Goal: Task Accomplishment & Management: Manage account settings

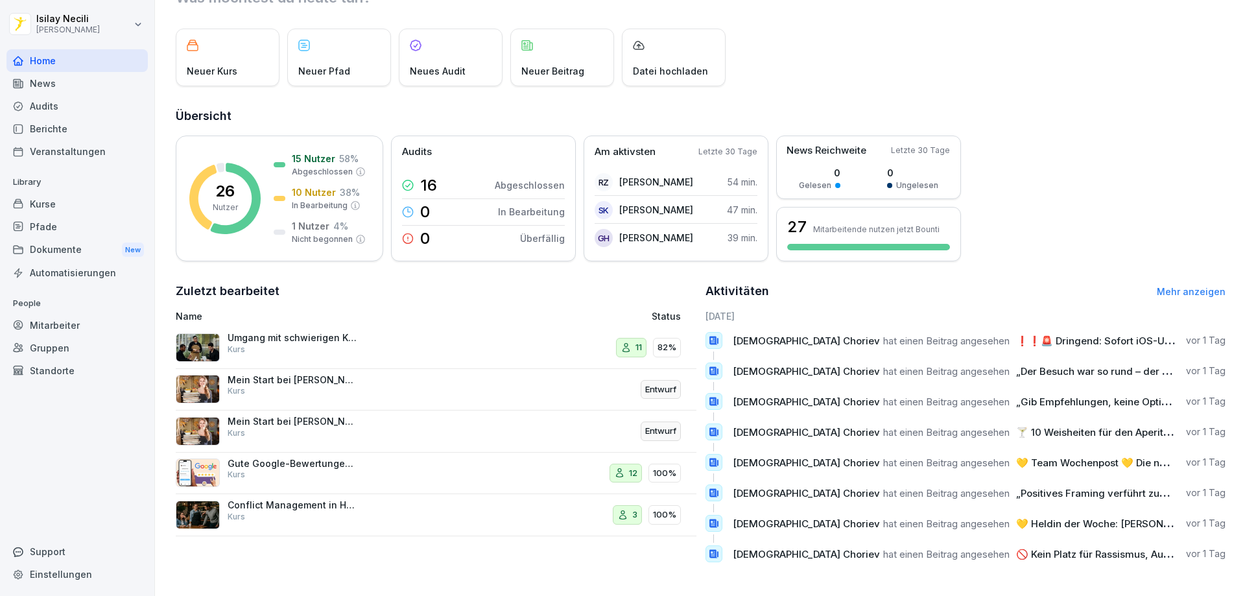
scroll to position [67, 0]
click at [631, 467] on p "12" at bounding box center [633, 473] width 8 height 13
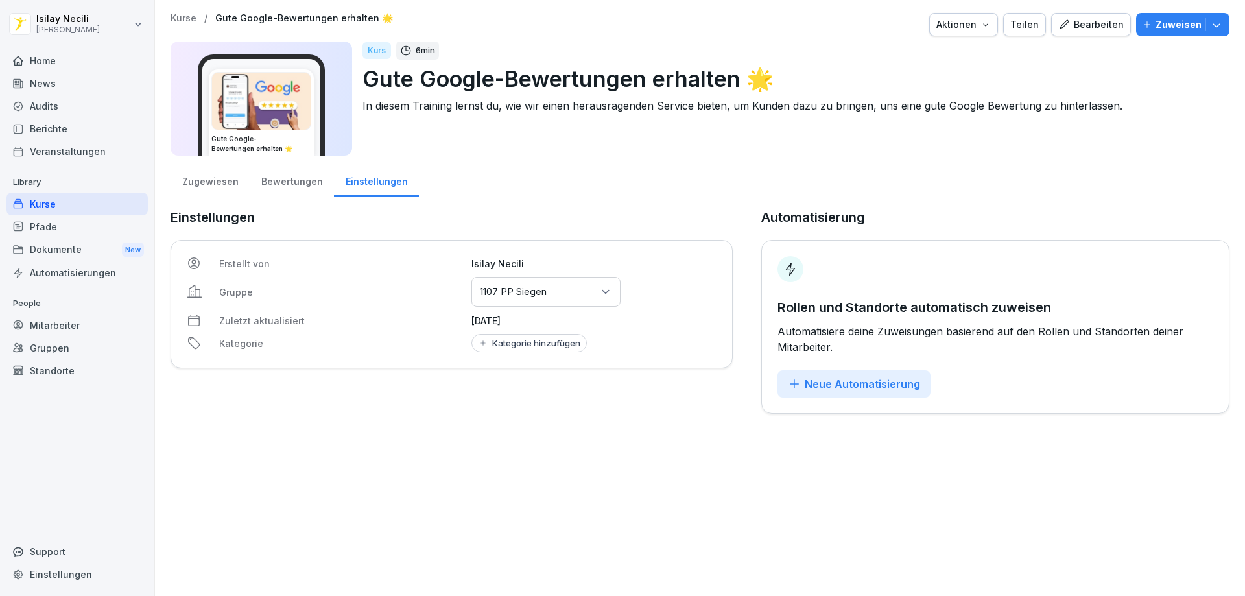
click at [276, 190] on div "Bewertungen" at bounding box center [292, 179] width 84 height 33
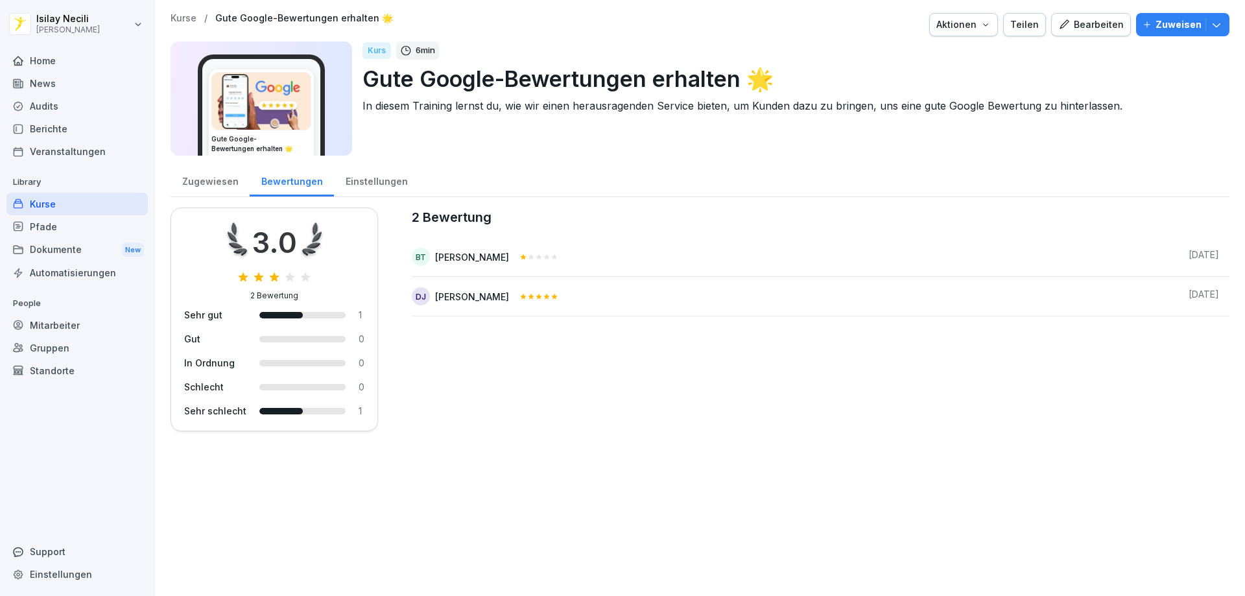
click at [453, 255] on div "[PERSON_NAME]" at bounding box center [472, 257] width 74 height 14
click at [416, 254] on div "BT" at bounding box center [421, 257] width 18 height 18
click at [189, 183] on div "Zugewiesen" at bounding box center [210, 179] width 79 height 33
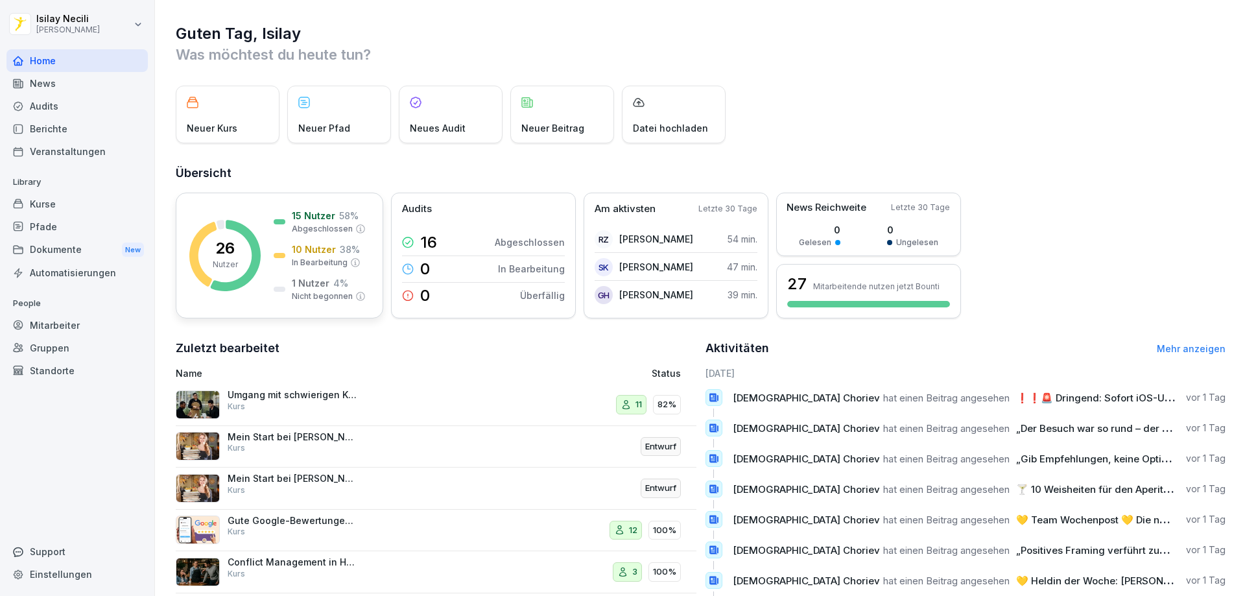
click at [317, 285] on p "1 Nutzer" at bounding box center [311, 283] width 38 height 14
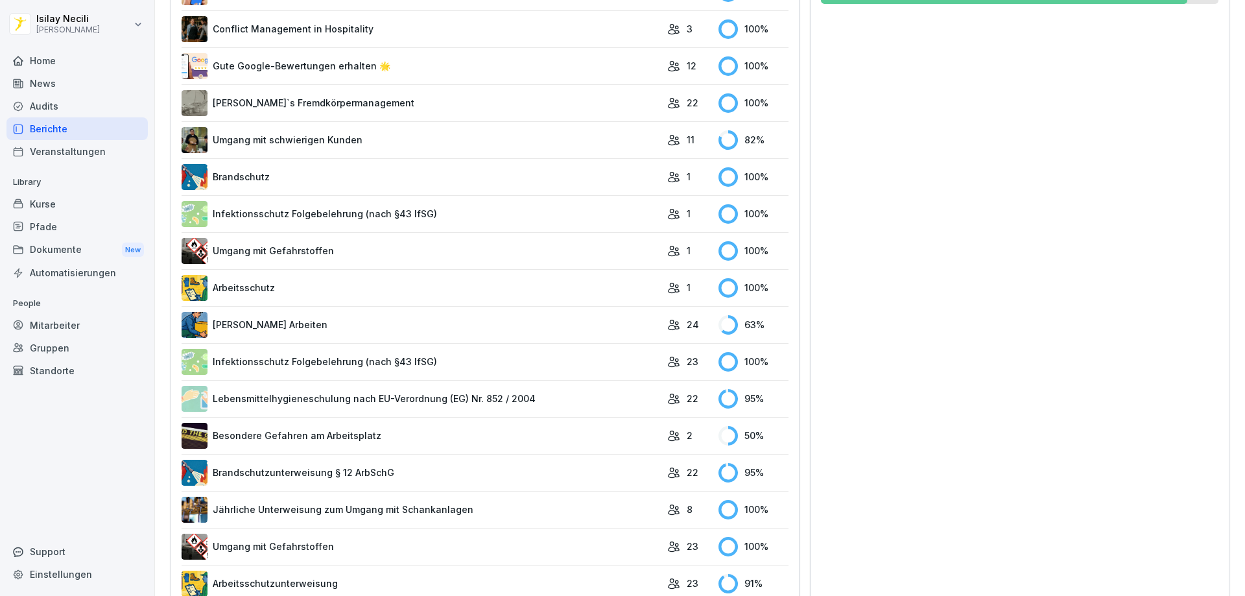
scroll to position [492, 0]
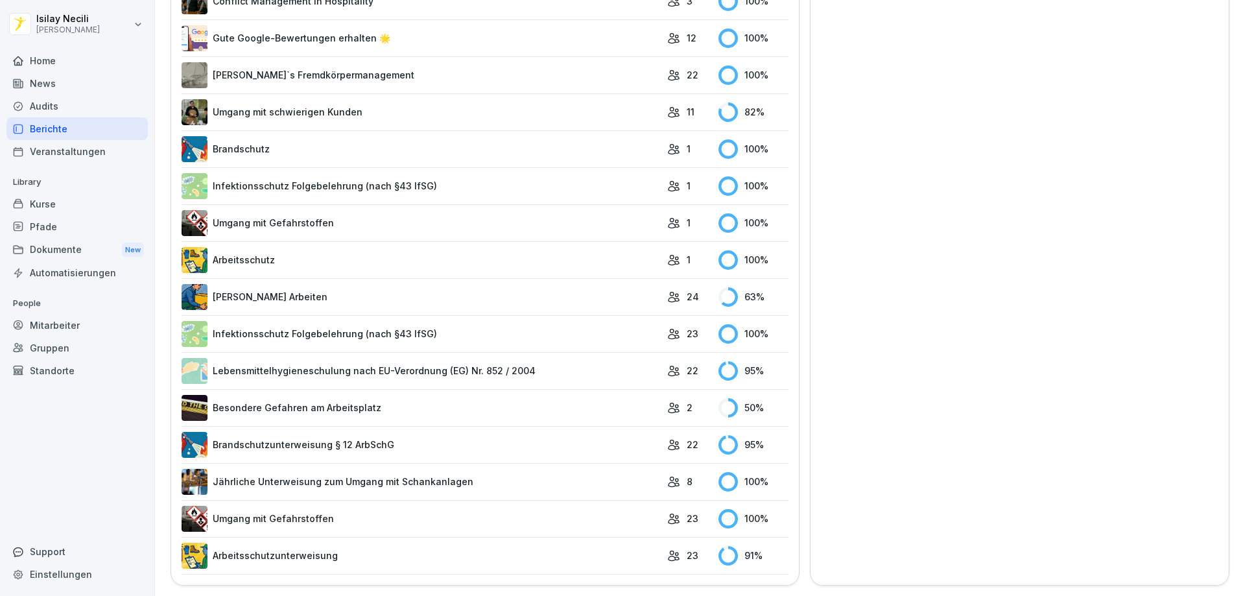
click at [289, 257] on link "Arbeitsschutz" at bounding box center [421, 260] width 479 height 26
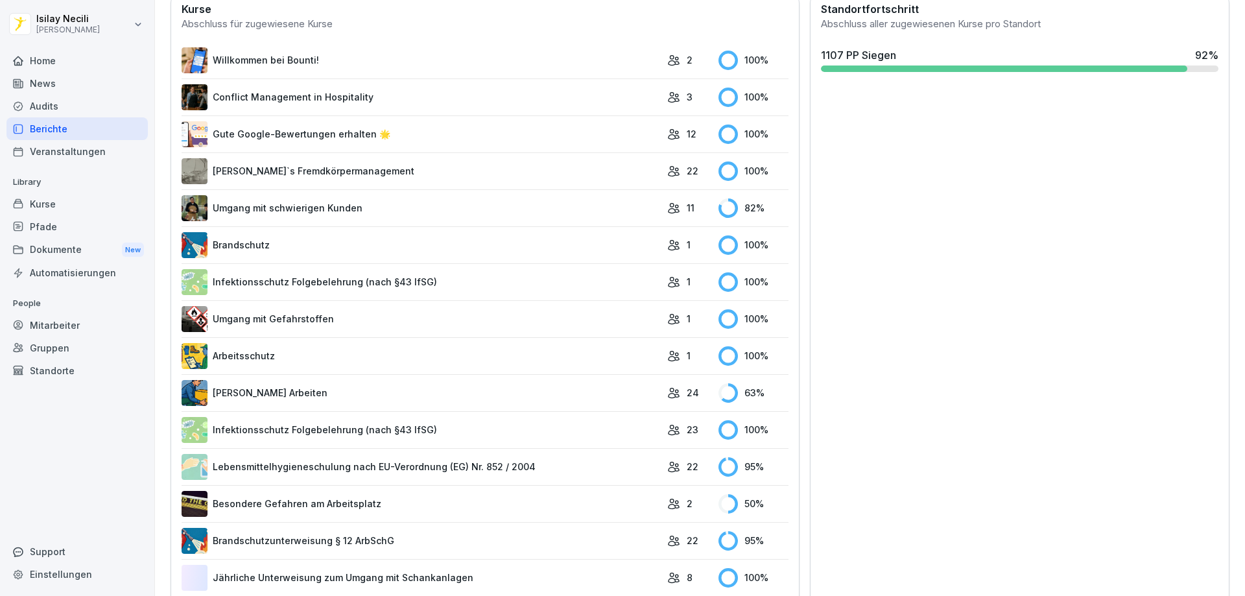
scroll to position [389, 0]
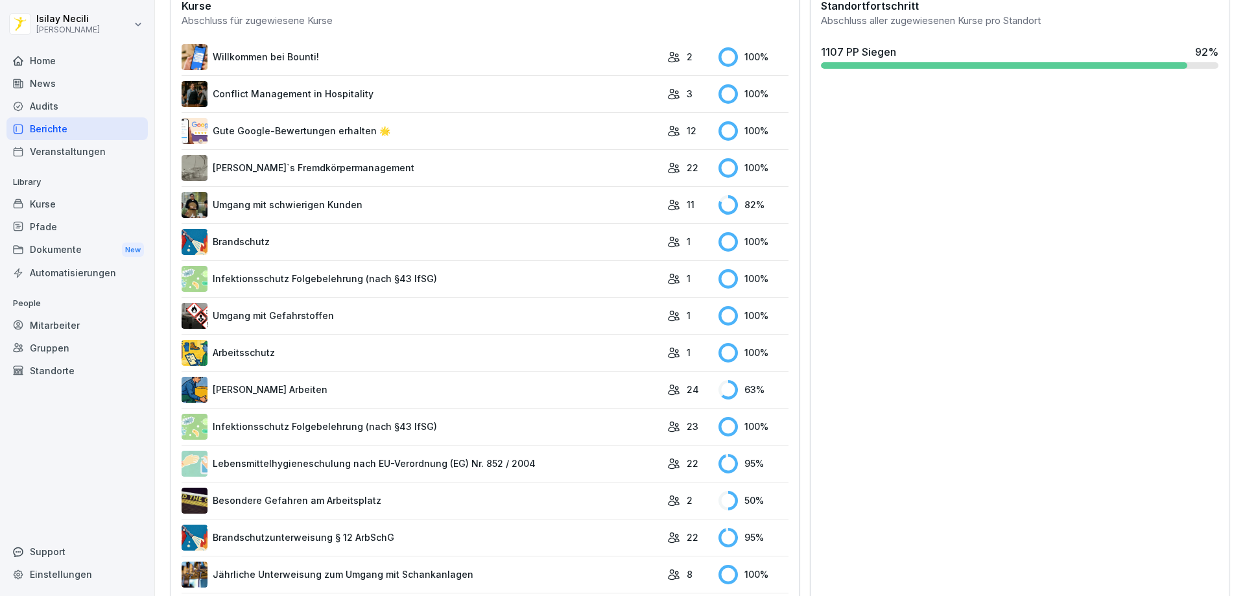
click at [362, 321] on link "Umgang mit Gefahrstoffen" at bounding box center [421, 316] width 479 height 26
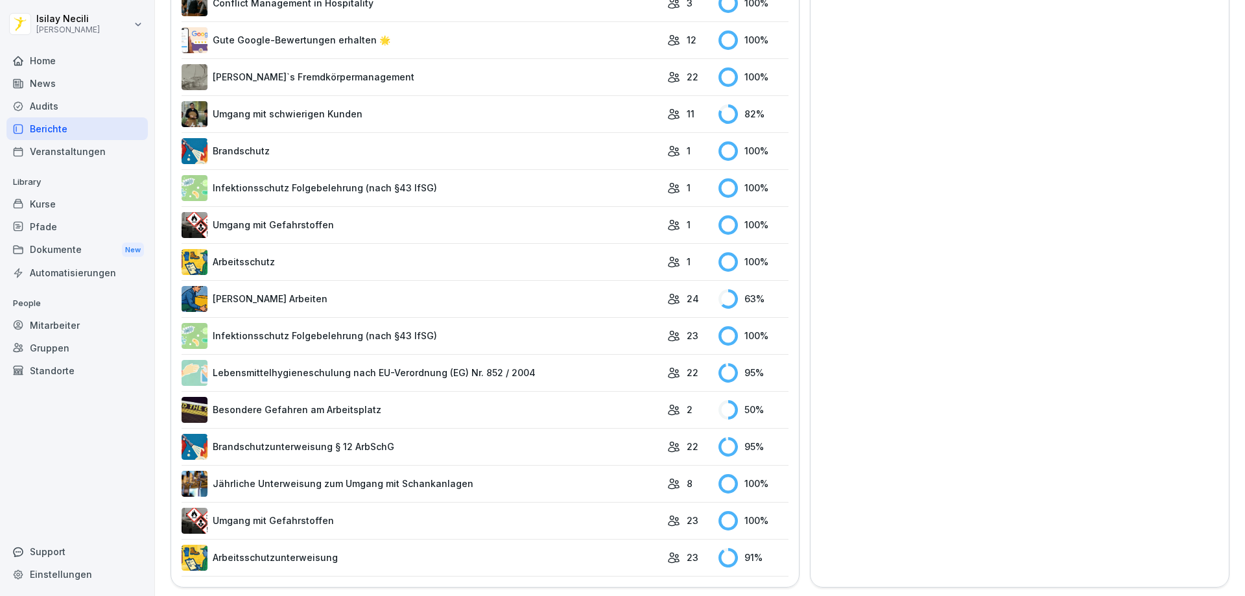
scroll to position [492, 0]
click at [313, 400] on link "Besondere Gefahren am Arbeitsplatz" at bounding box center [421, 408] width 479 height 26
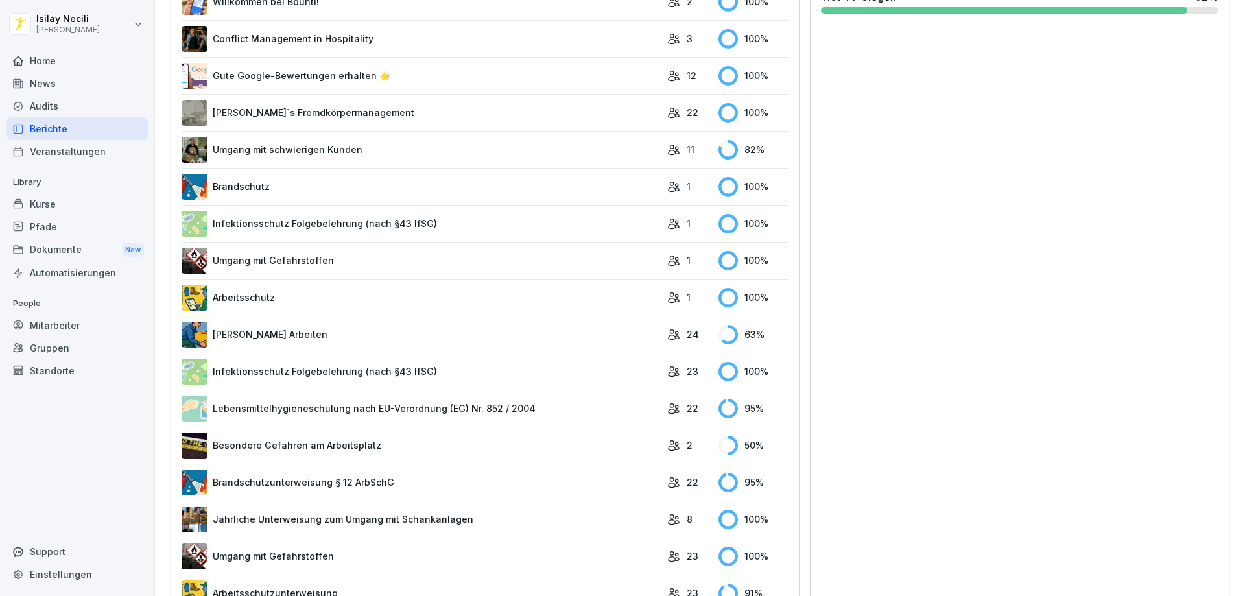
scroll to position [454, 0]
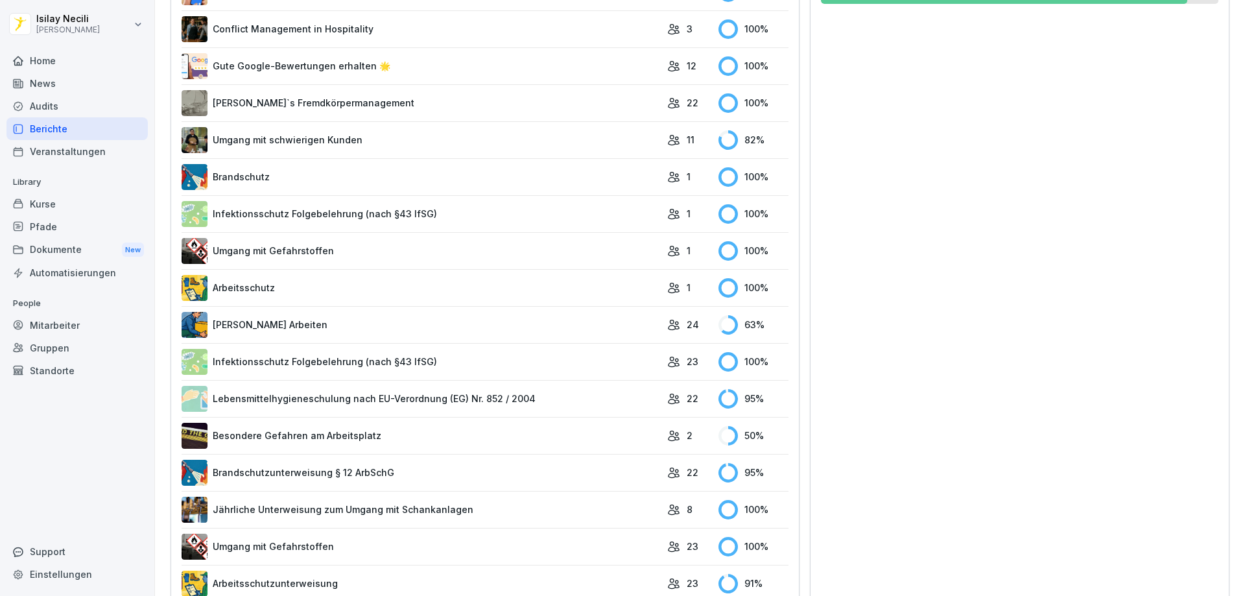
click at [278, 434] on link "Besondere Gefahren am Arbeitsplatz" at bounding box center [421, 436] width 479 height 26
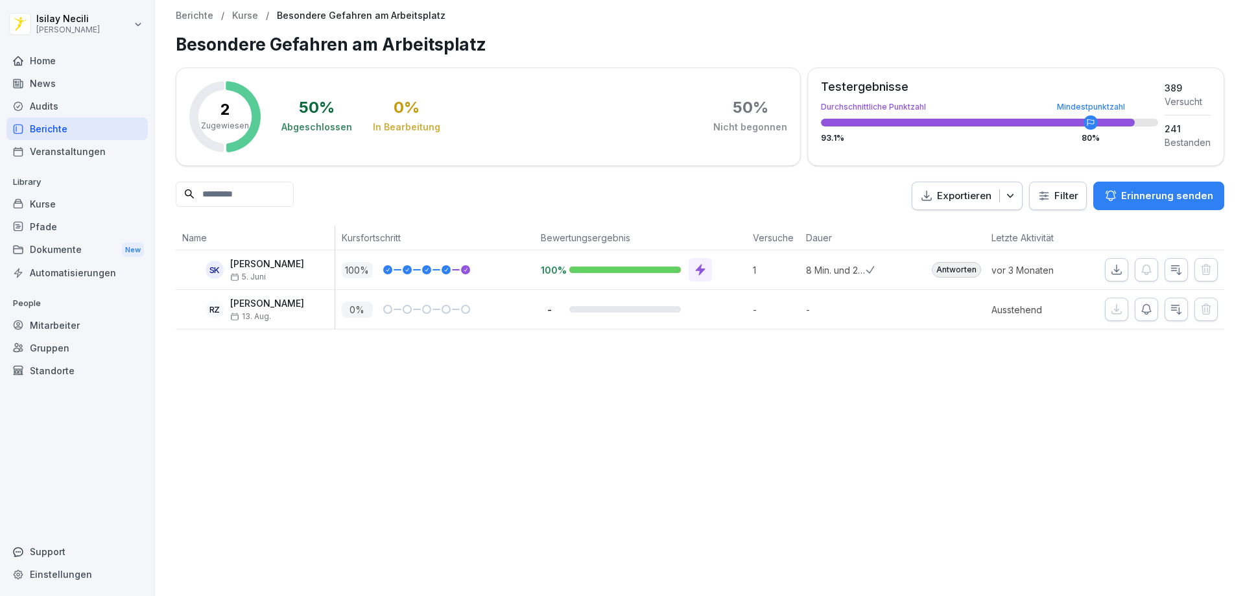
click at [43, 232] on div "Pfade" at bounding box center [76, 226] width 141 height 23
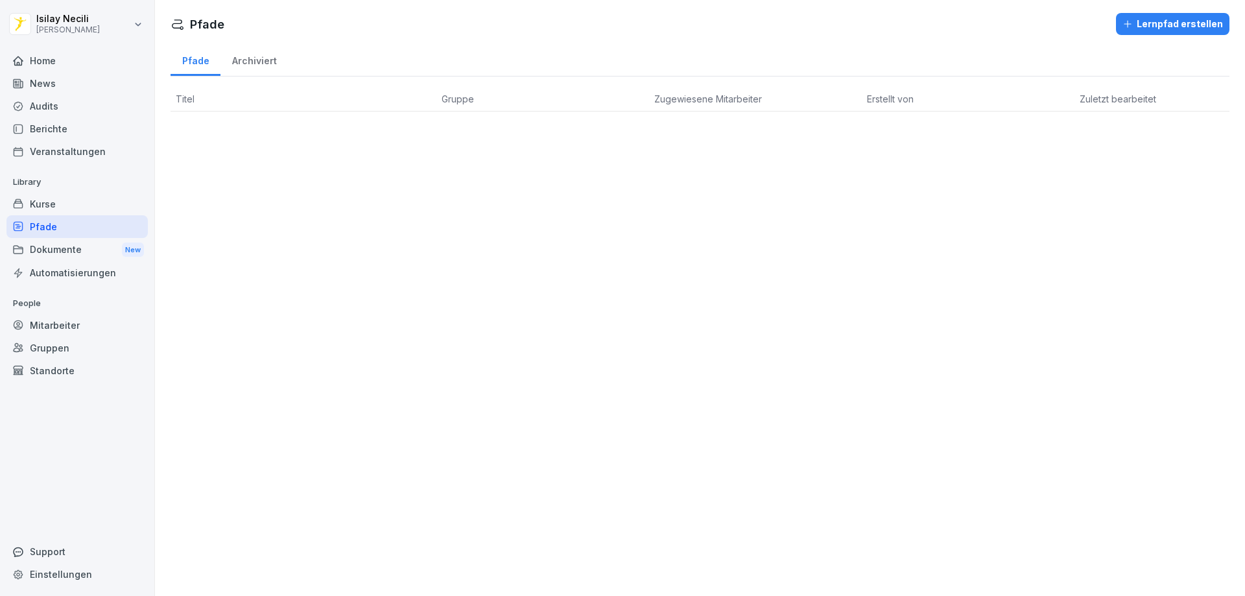
click at [47, 248] on div "Dokumente New" at bounding box center [76, 250] width 141 height 24
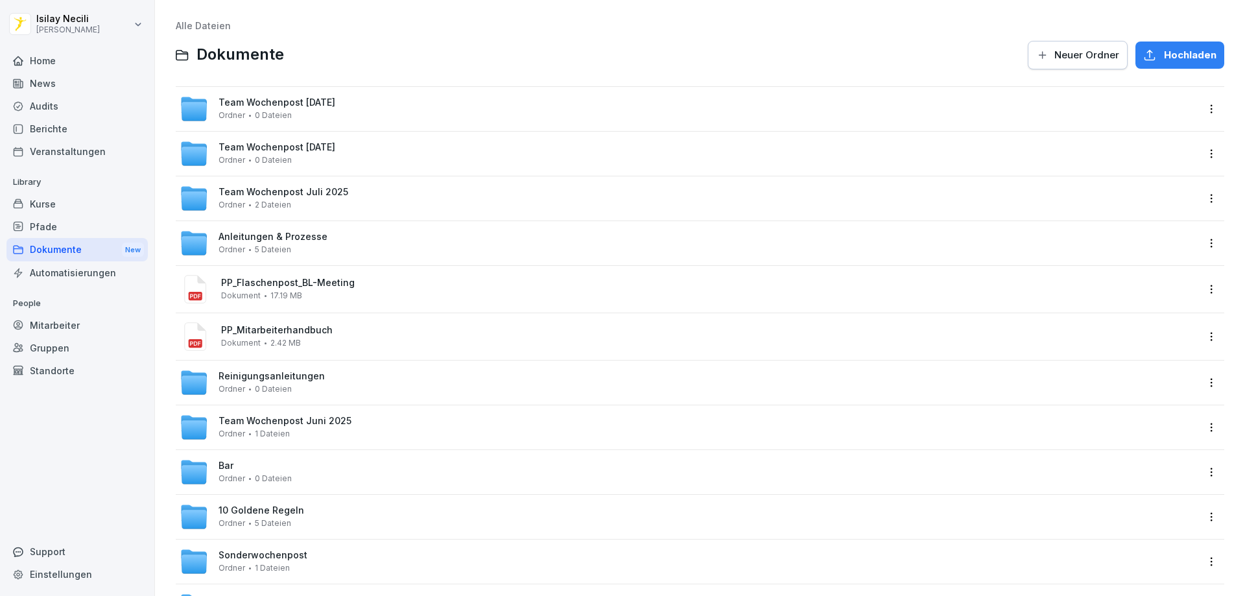
click at [54, 62] on div "Home" at bounding box center [76, 60] width 141 height 23
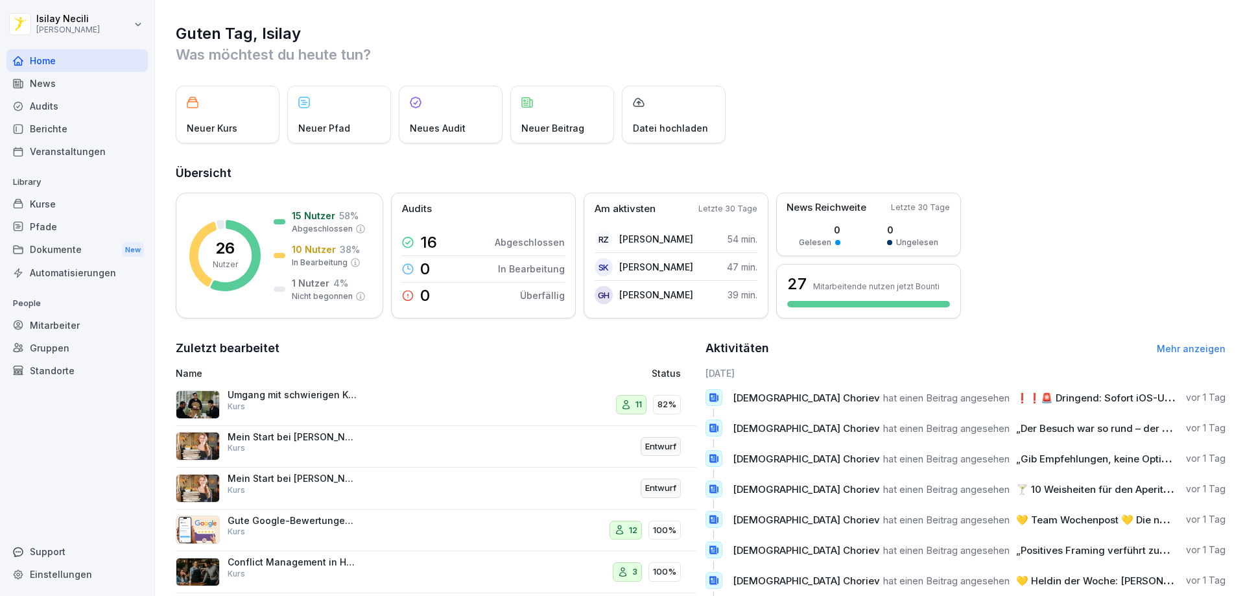
click at [70, 87] on div "News" at bounding box center [76, 83] width 141 height 23
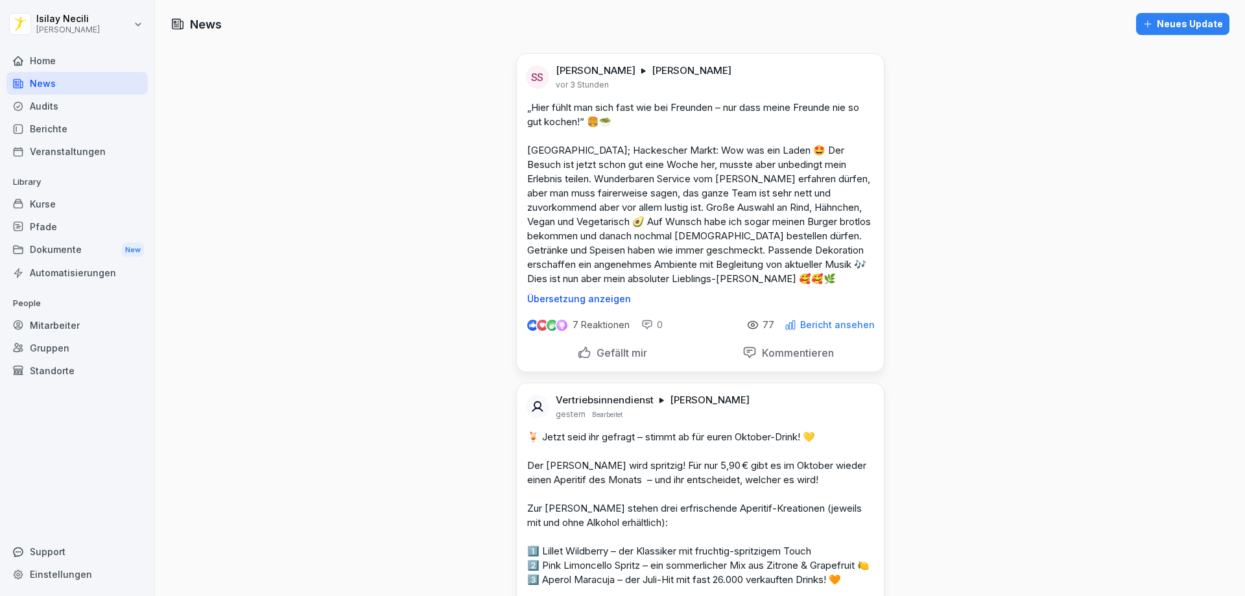
click at [60, 100] on div "Audits" at bounding box center [76, 106] width 141 height 23
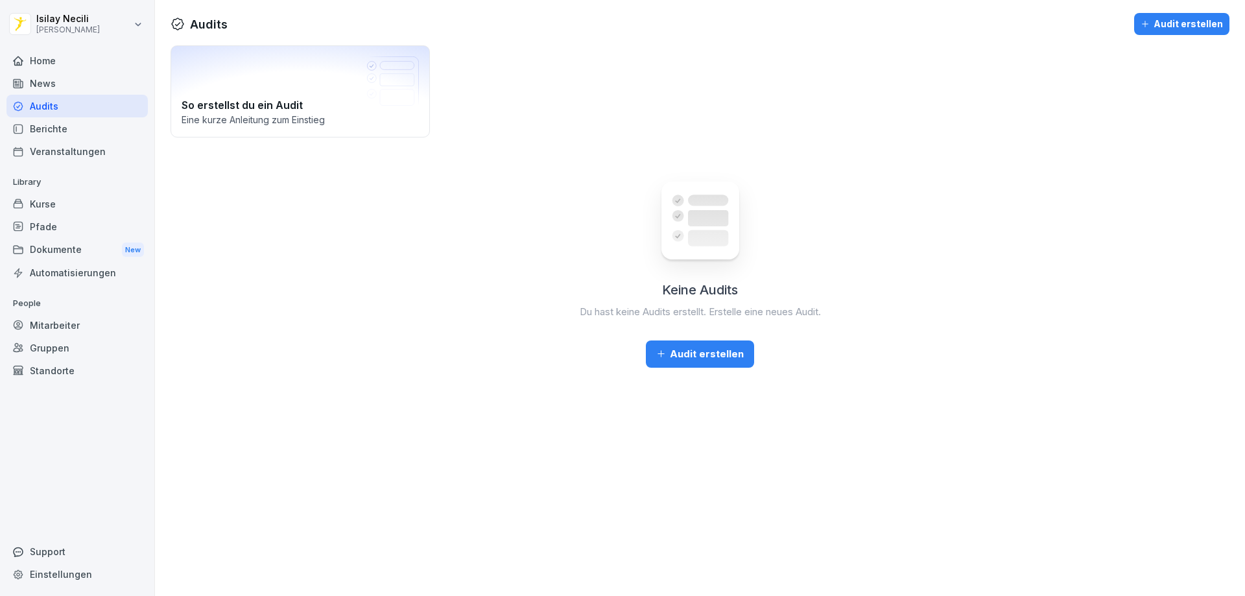
click at [60, 120] on div "Berichte" at bounding box center [76, 128] width 141 height 23
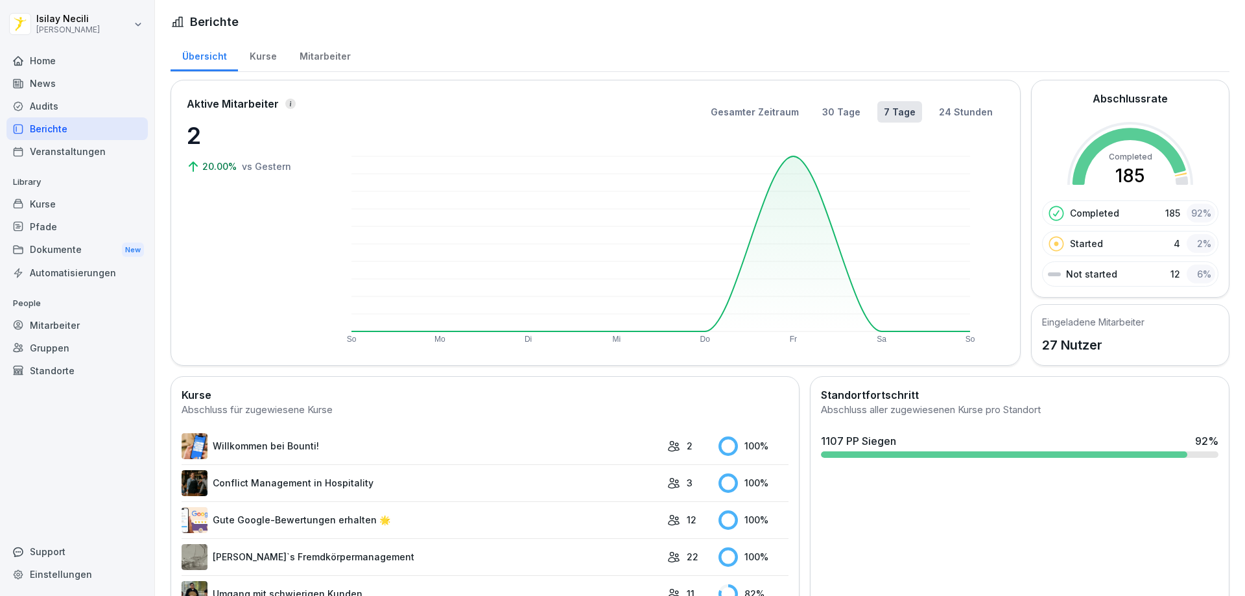
click at [59, 127] on div "Berichte" at bounding box center [76, 128] width 141 height 23
click at [84, 142] on div "Veranstaltungen" at bounding box center [76, 151] width 141 height 23
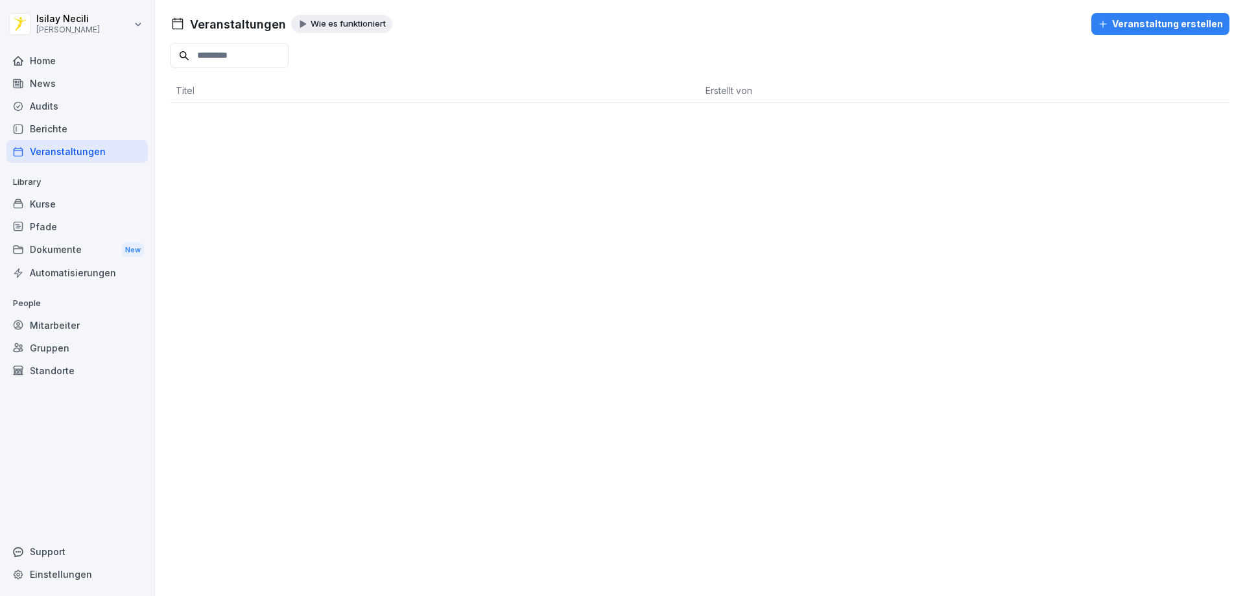
click at [53, 208] on div "Kurse" at bounding box center [76, 204] width 141 height 23
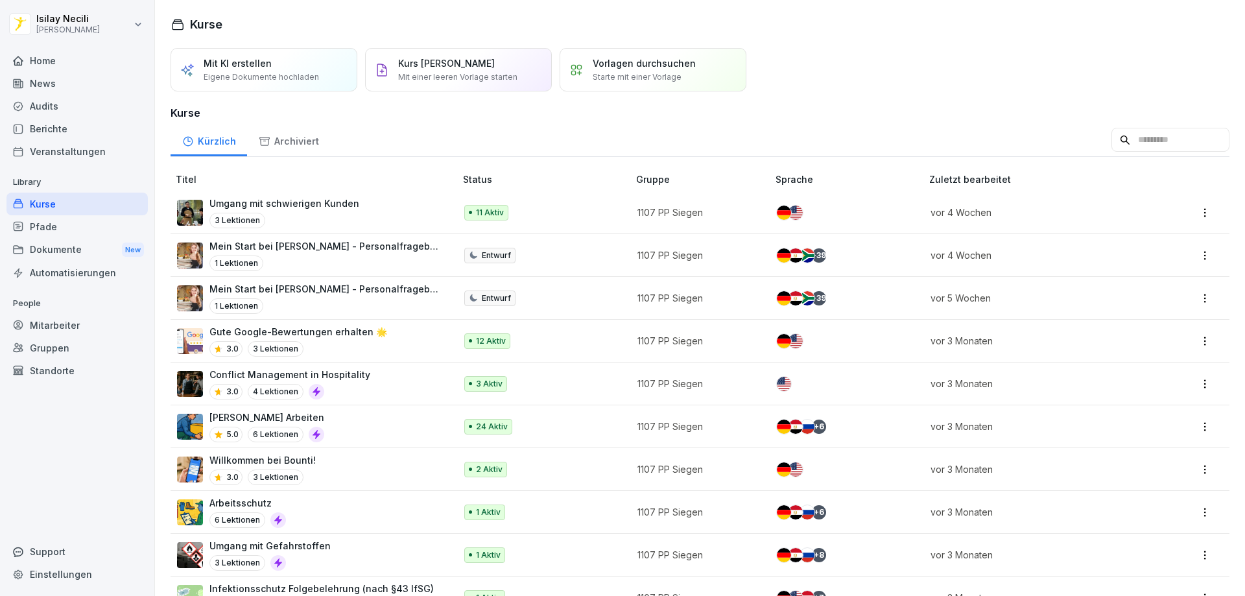
click at [54, 326] on div "Mitarbeiter" at bounding box center [76, 325] width 141 height 23
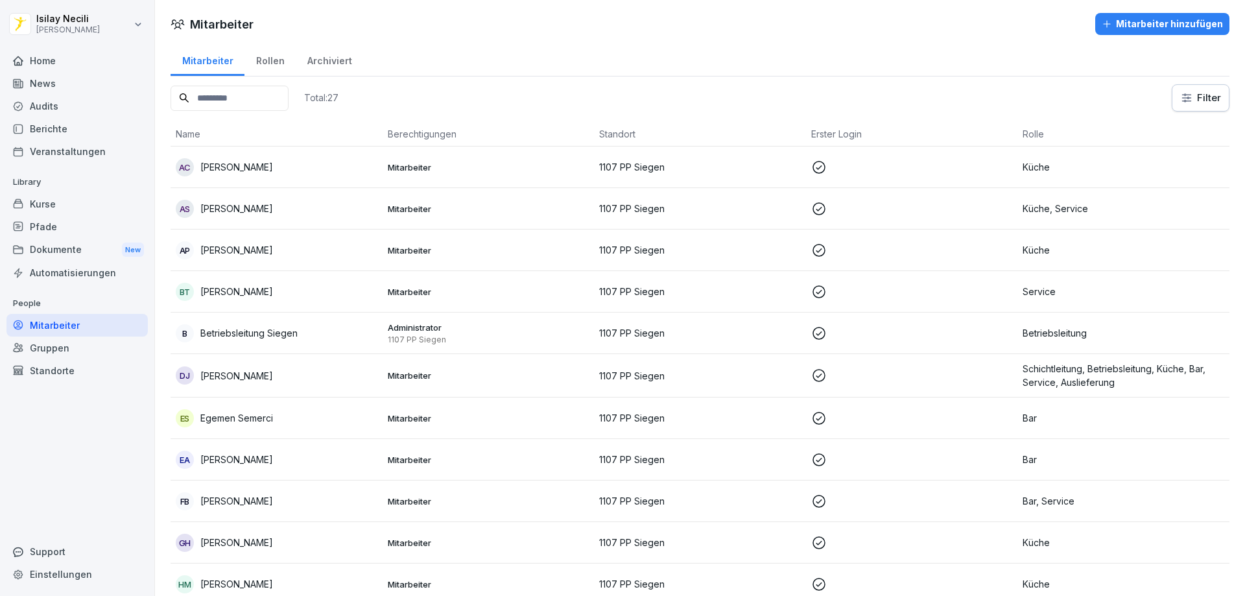
click at [78, 332] on div "Mitarbeiter" at bounding box center [76, 325] width 141 height 23
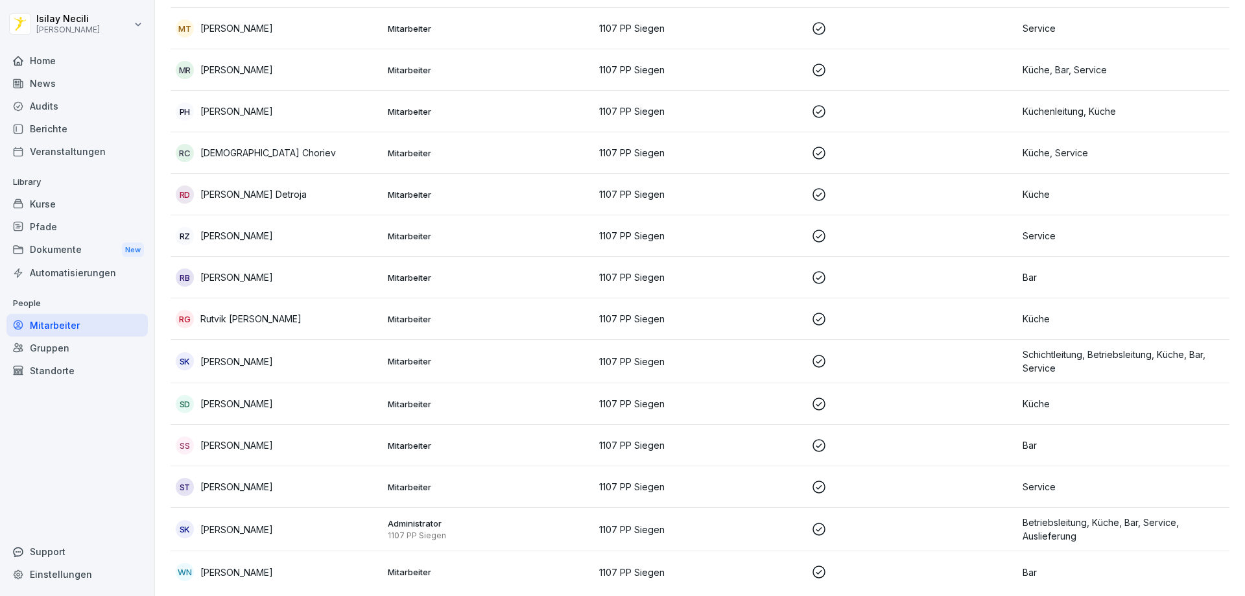
scroll to position [699, 0]
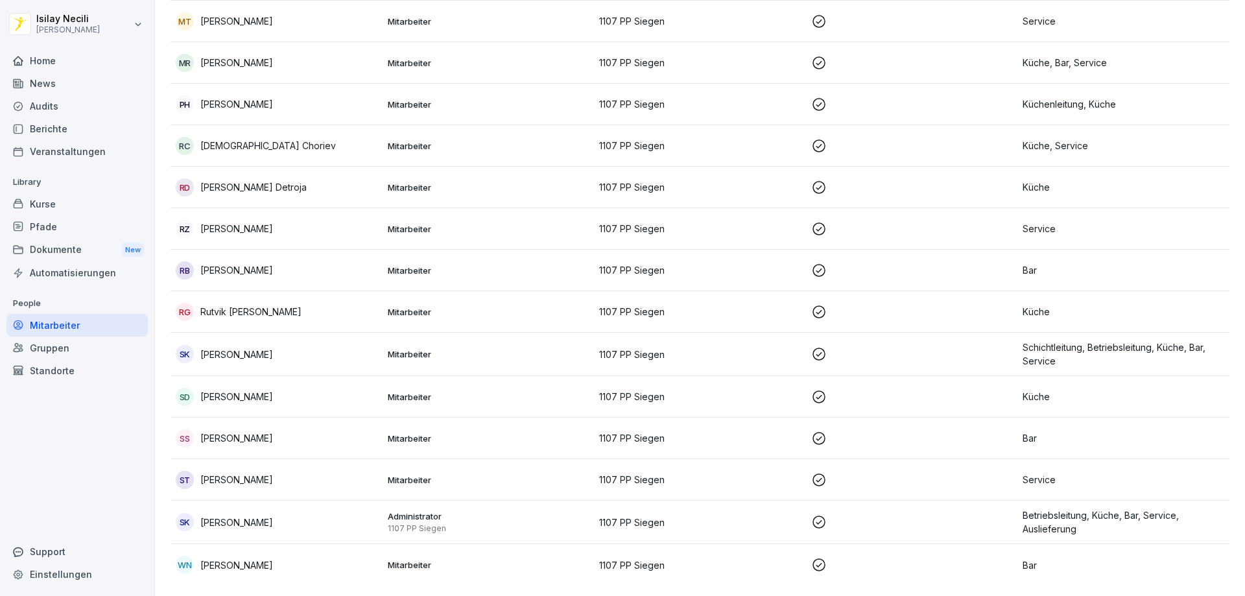
click at [1023, 222] on p "Service" at bounding box center [1124, 229] width 202 height 14
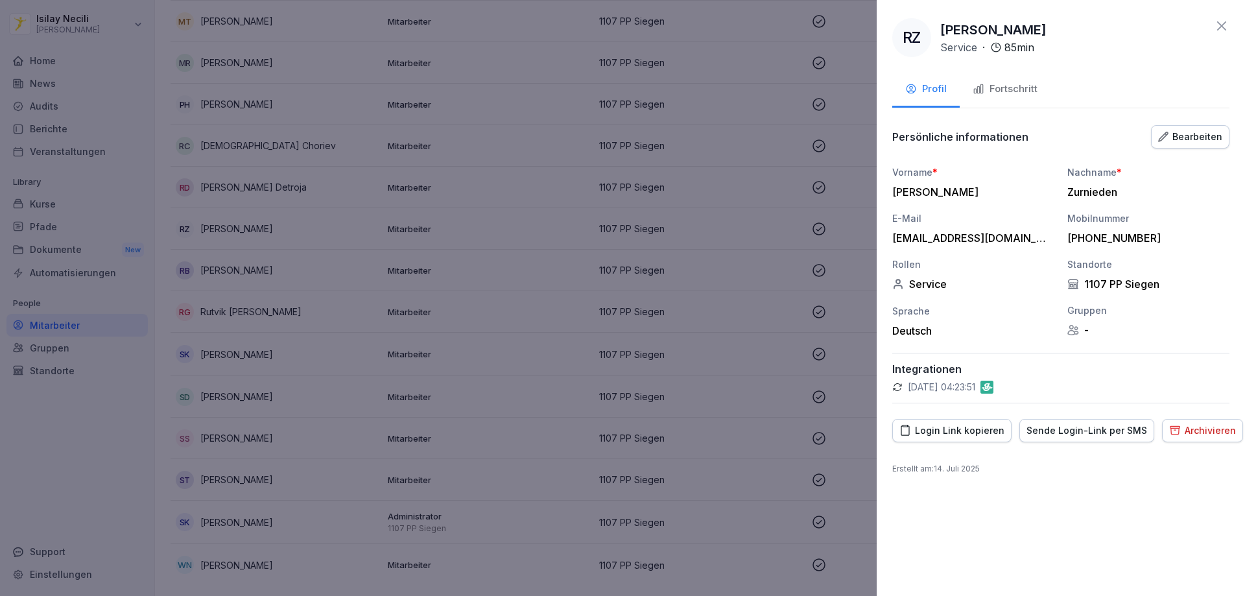
click at [1181, 434] on div "Archivieren" at bounding box center [1202, 430] width 67 height 14
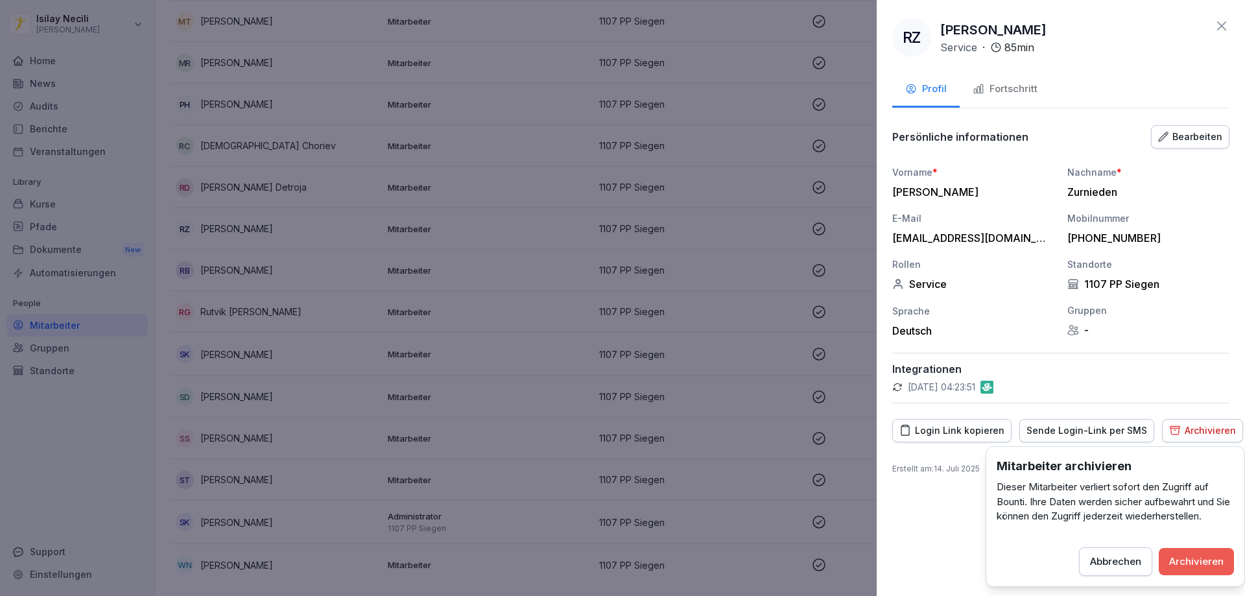
click at [1207, 562] on div "Archivieren" at bounding box center [1196, 561] width 54 height 14
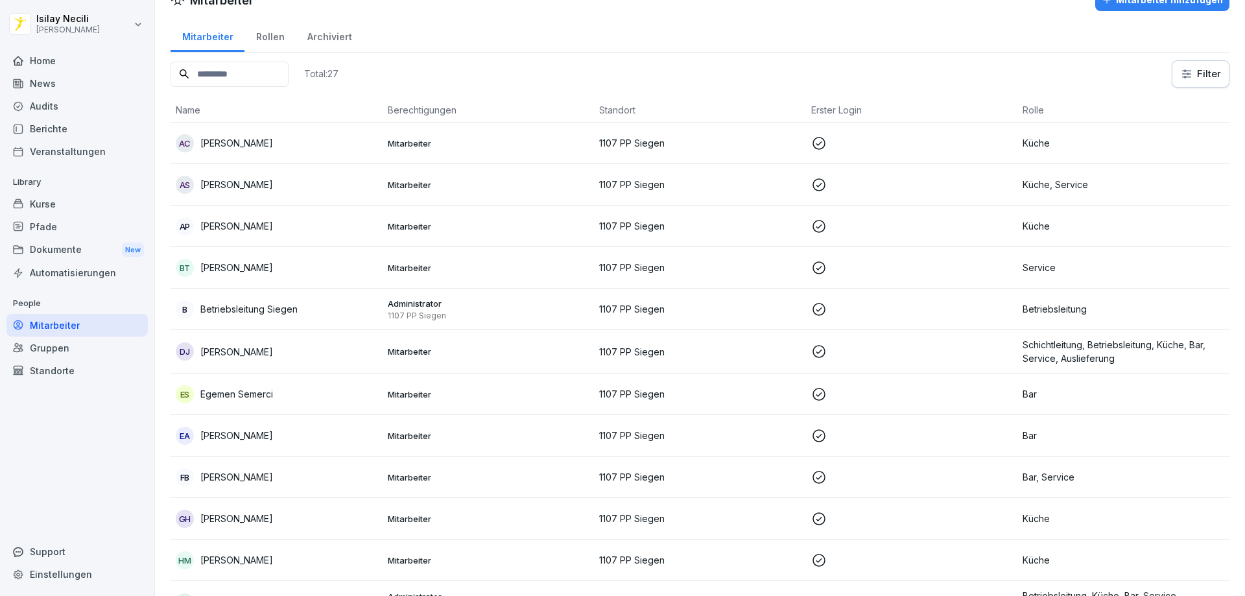
scroll to position [0, 0]
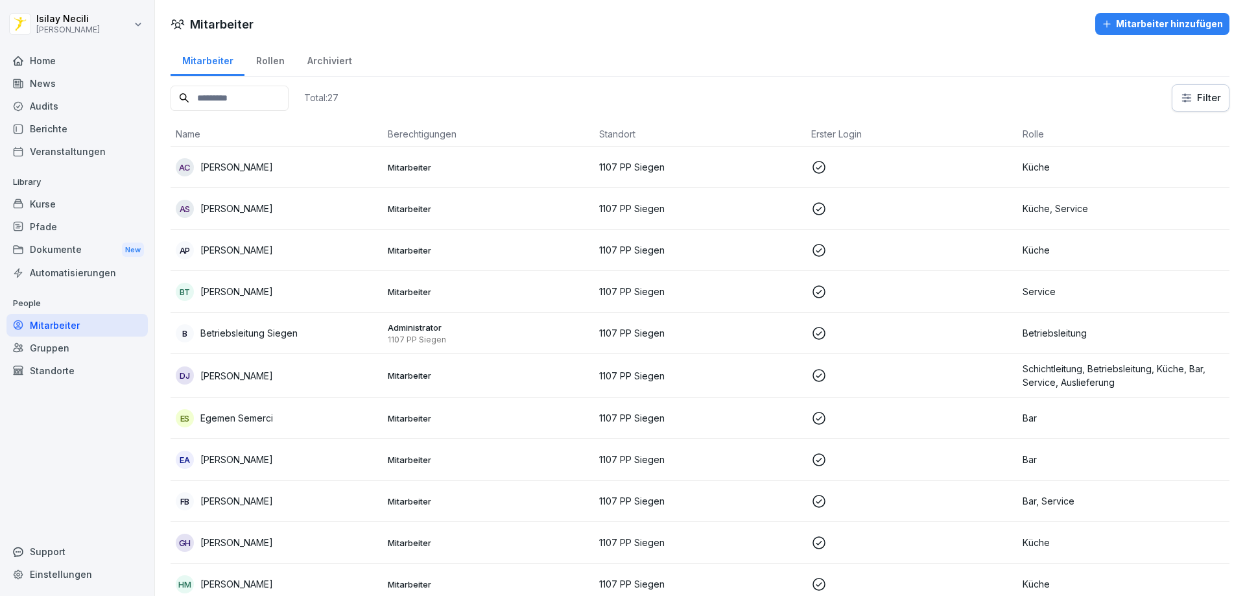
click at [70, 57] on div "Home" at bounding box center [76, 60] width 141 height 23
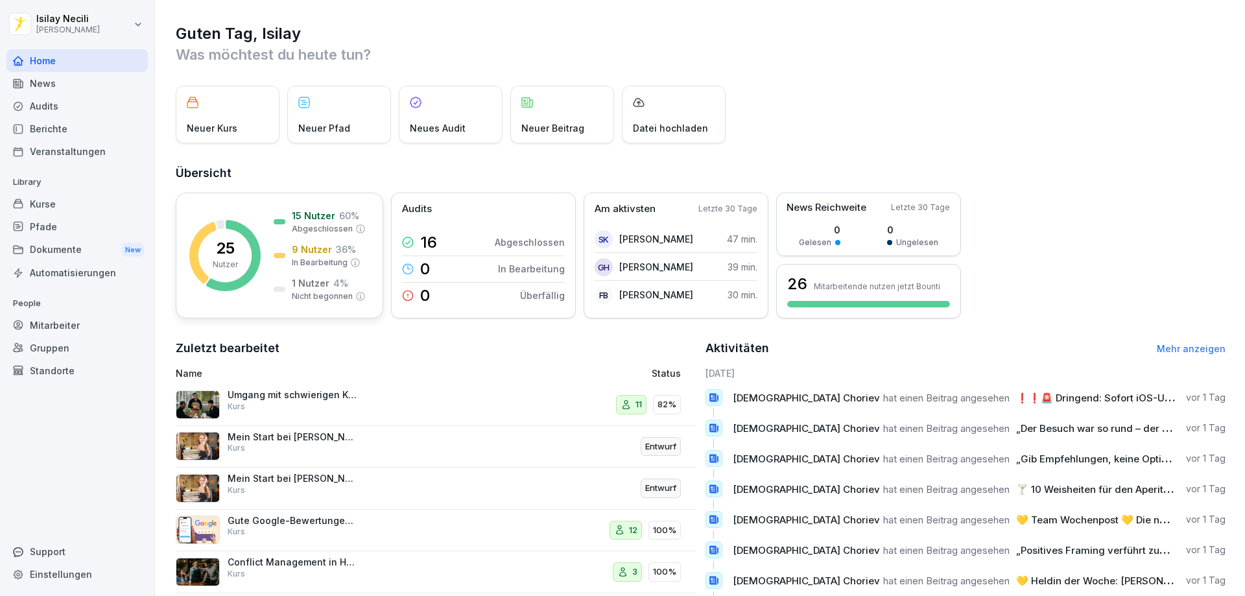
click at [322, 289] on p "1 Nutzer" at bounding box center [311, 283] width 38 height 14
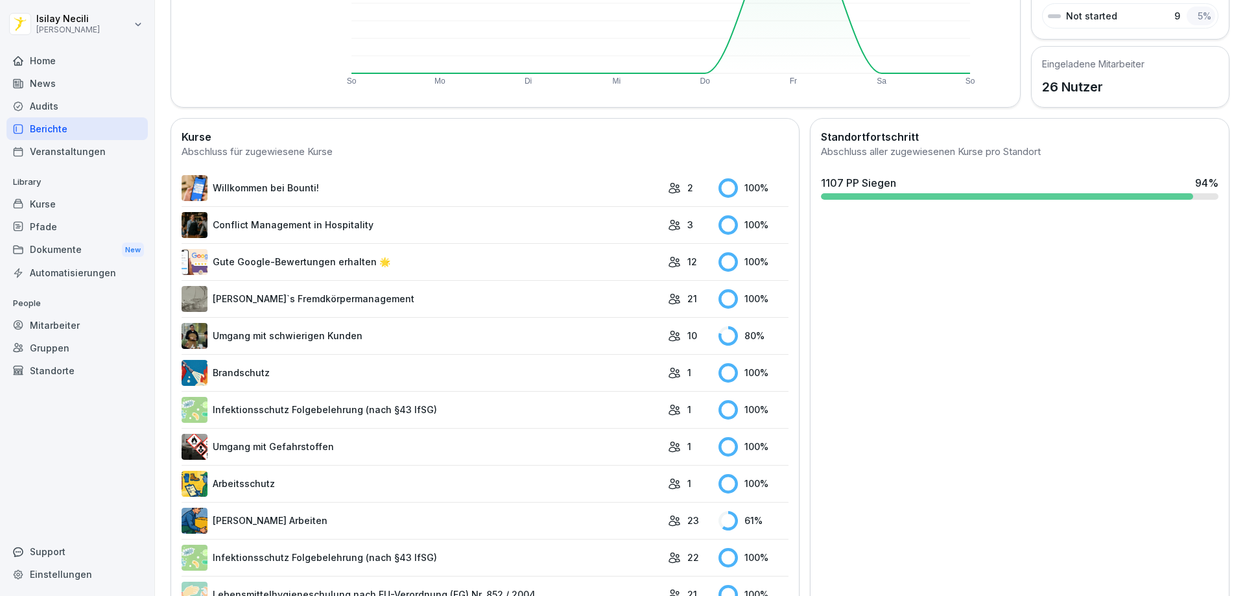
scroll to position [259, 0]
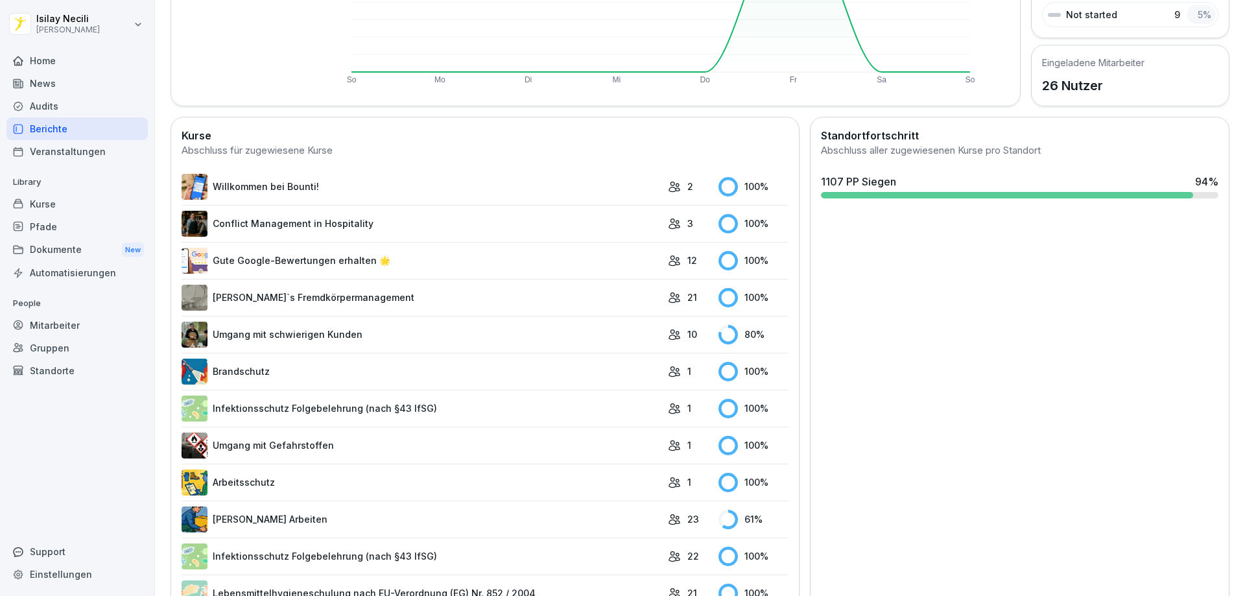
click at [249, 379] on link "Brandschutz" at bounding box center [422, 372] width 480 height 26
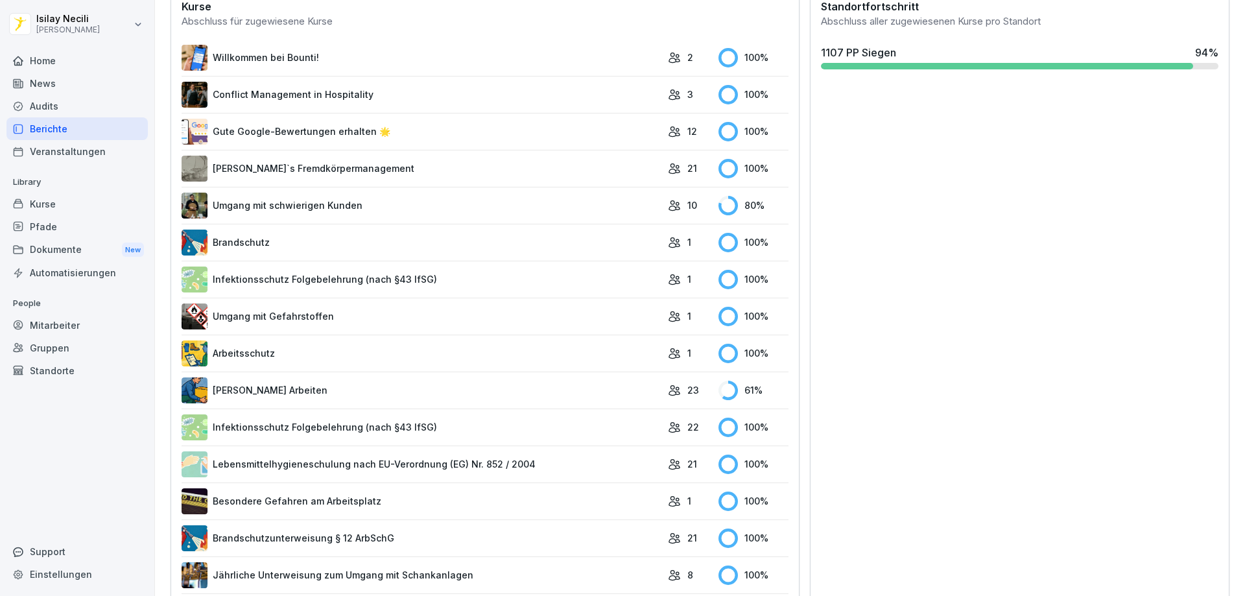
scroll to position [389, 0]
click at [361, 360] on link "Arbeitsschutz" at bounding box center [422, 353] width 480 height 26
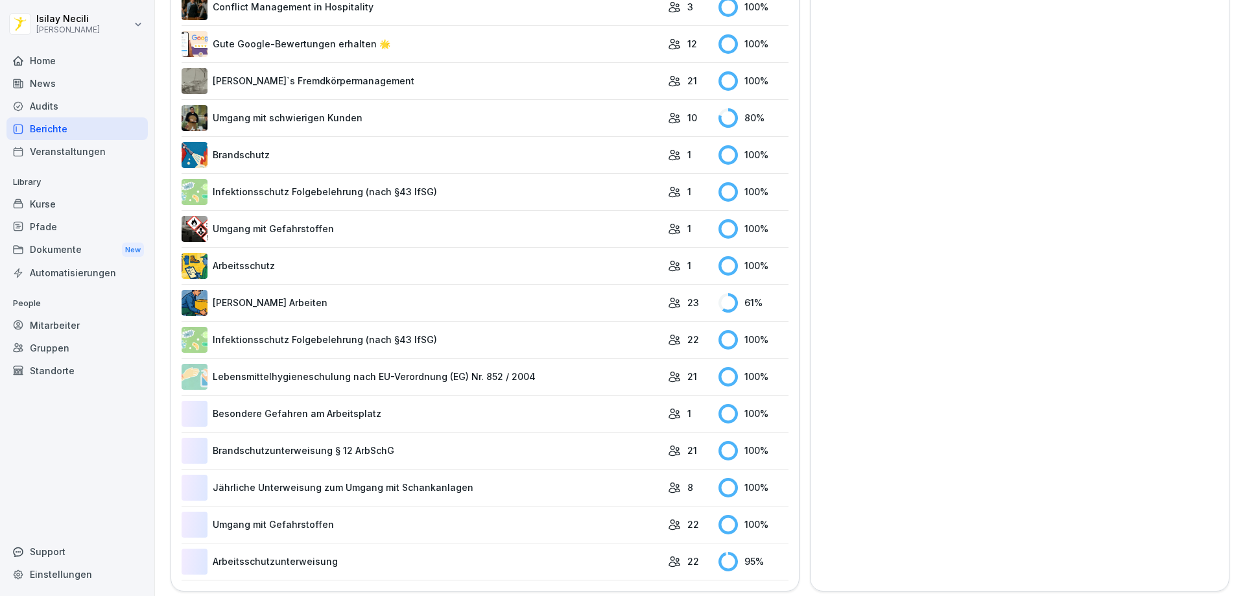
scroll to position [492, 0]
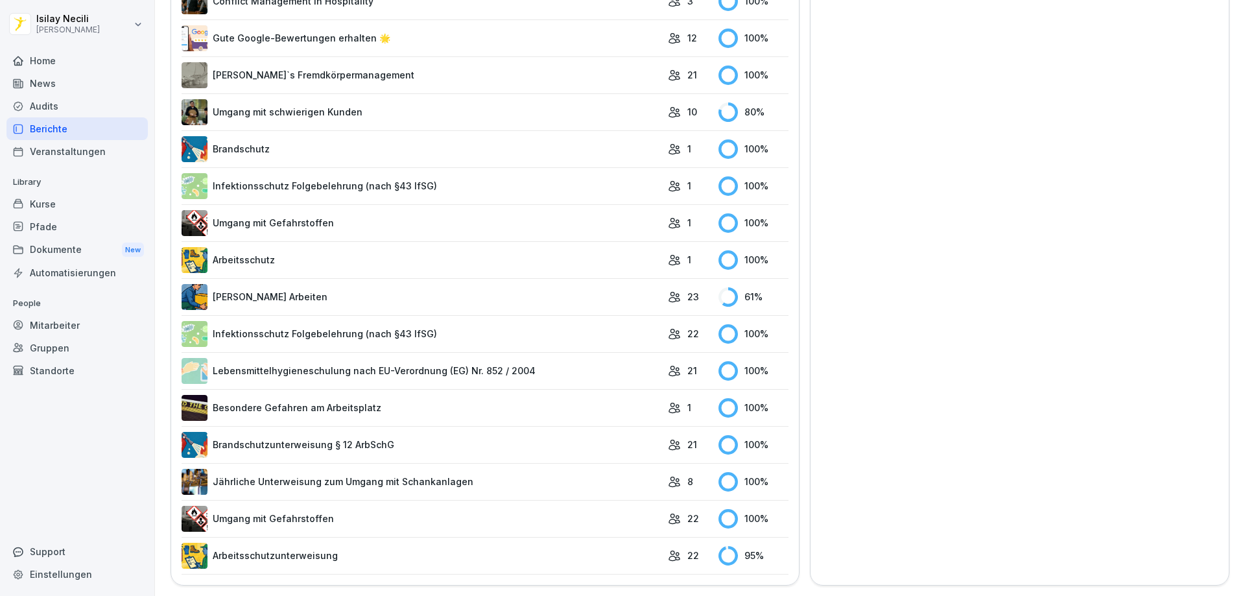
click at [661, 253] on td "1" at bounding box center [686, 259] width 51 height 37
click at [676, 253] on div "1" at bounding box center [690, 260] width 45 height 14
click at [719, 250] on rect at bounding box center [728, 259] width 19 height 19
click at [719, 289] on rect at bounding box center [728, 296] width 19 height 19
click at [260, 288] on link "[PERSON_NAME] Arbeiten" at bounding box center [422, 297] width 480 height 26
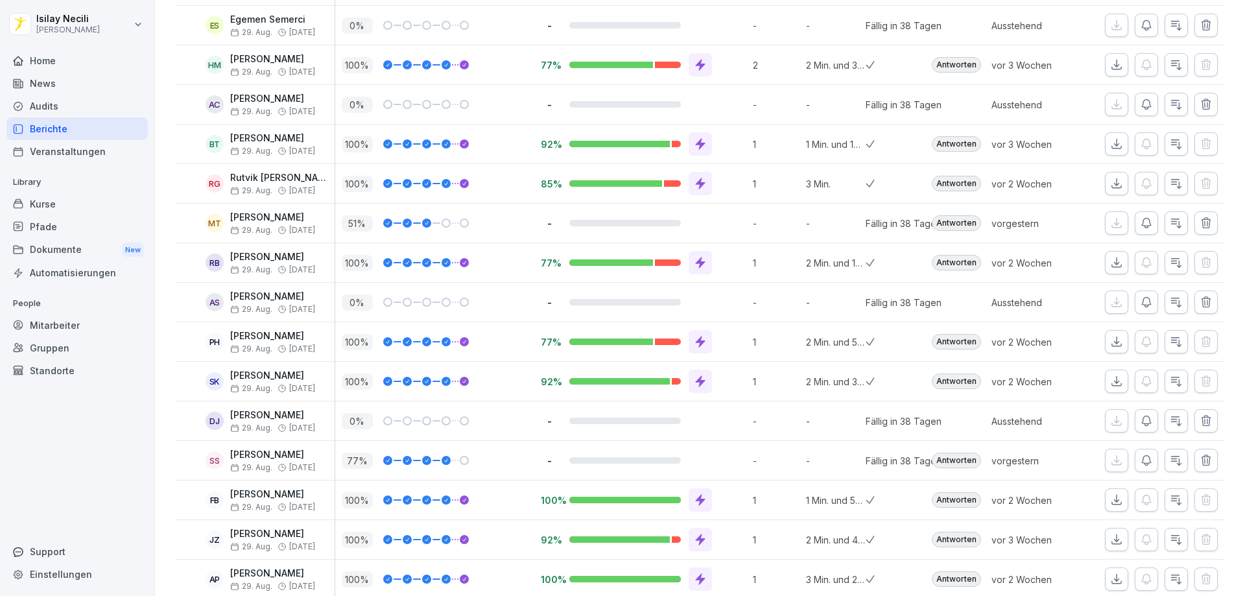
scroll to position [584, 0]
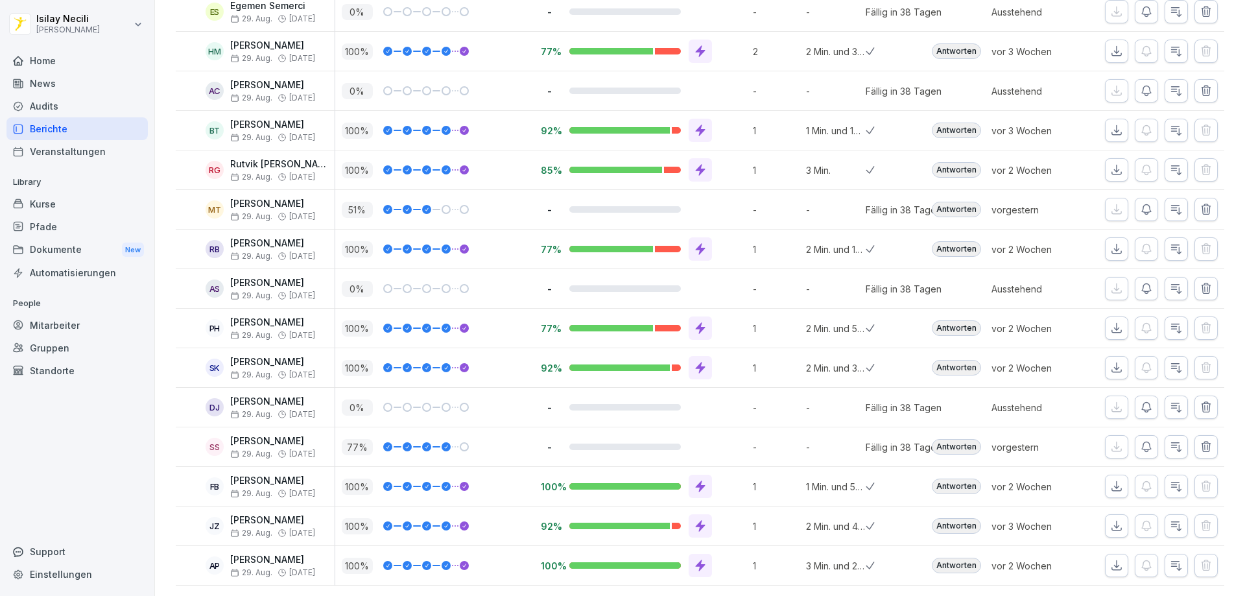
click at [1140, 282] on icon "button" at bounding box center [1146, 288] width 13 height 13
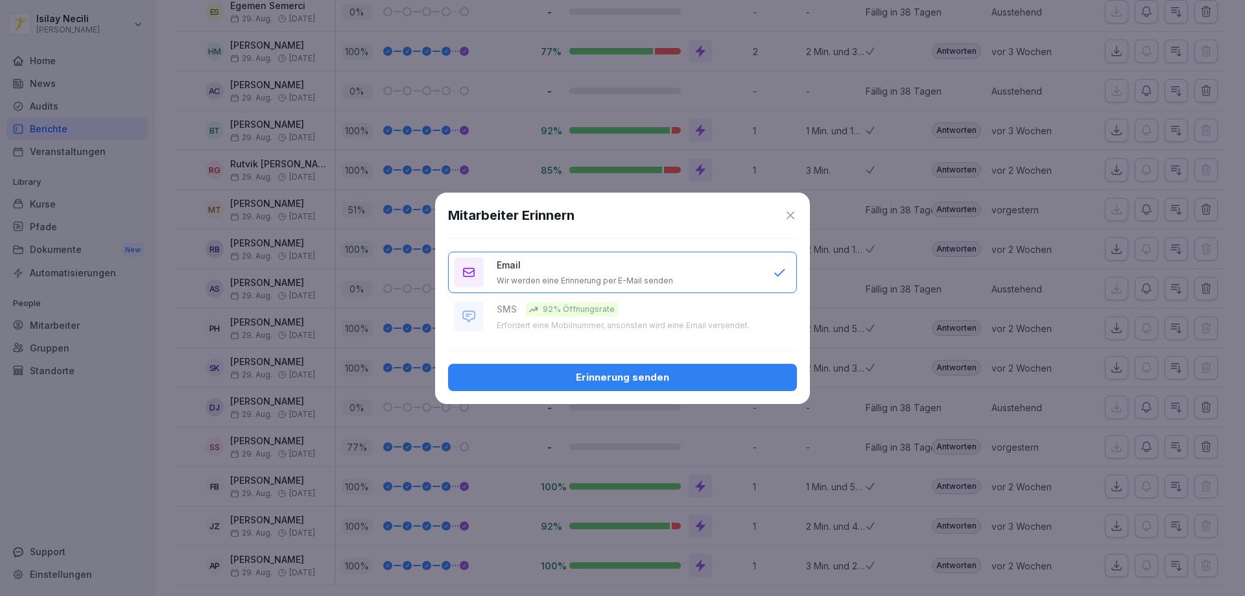
click at [575, 372] on div "Erinnerung senden" at bounding box center [622, 377] width 328 height 14
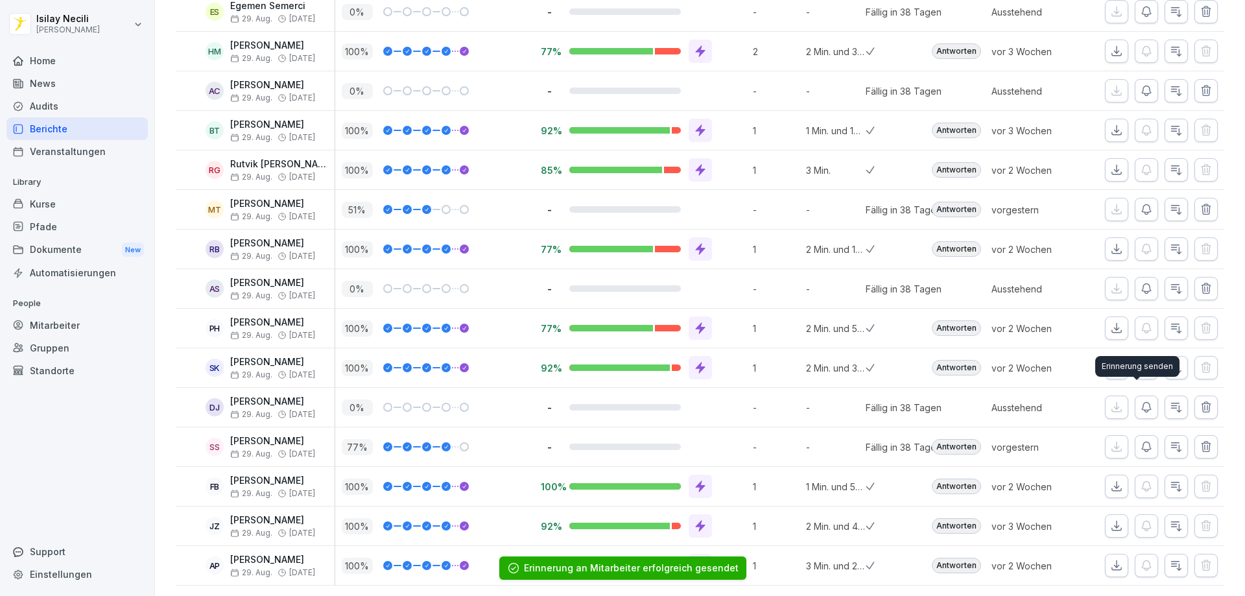
click at [1135, 396] on button "button" at bounding box center [1146, 407] width 23 height 23
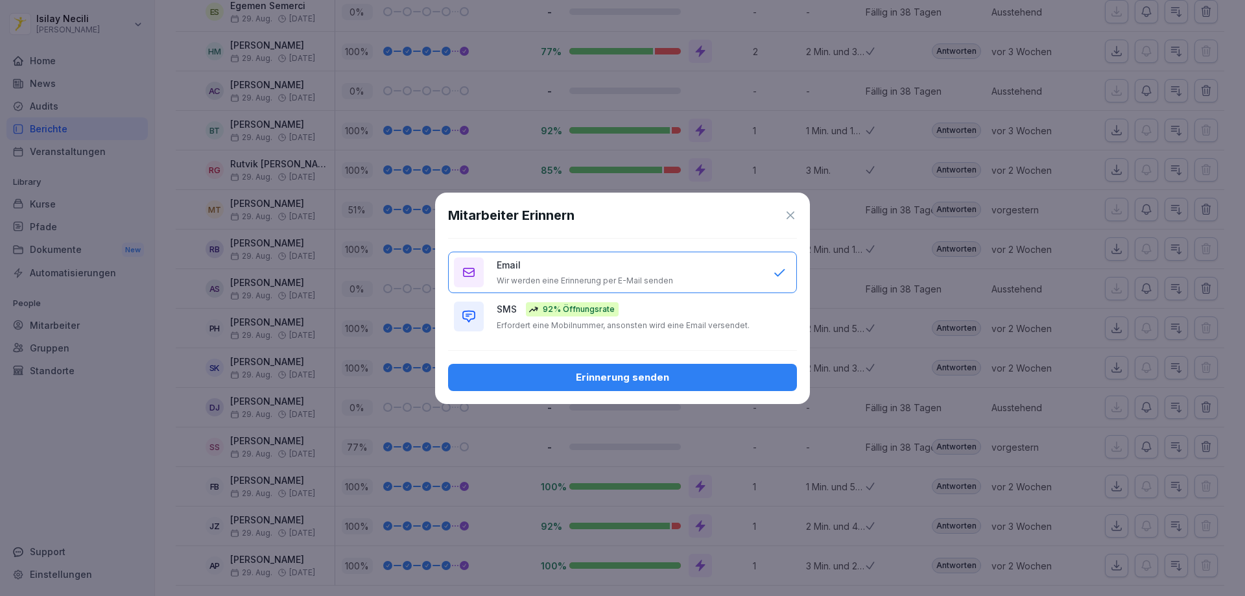
click at [719, 382] on div "Erinnerung senden" at bounding box center [622, 377] width 328 height 14
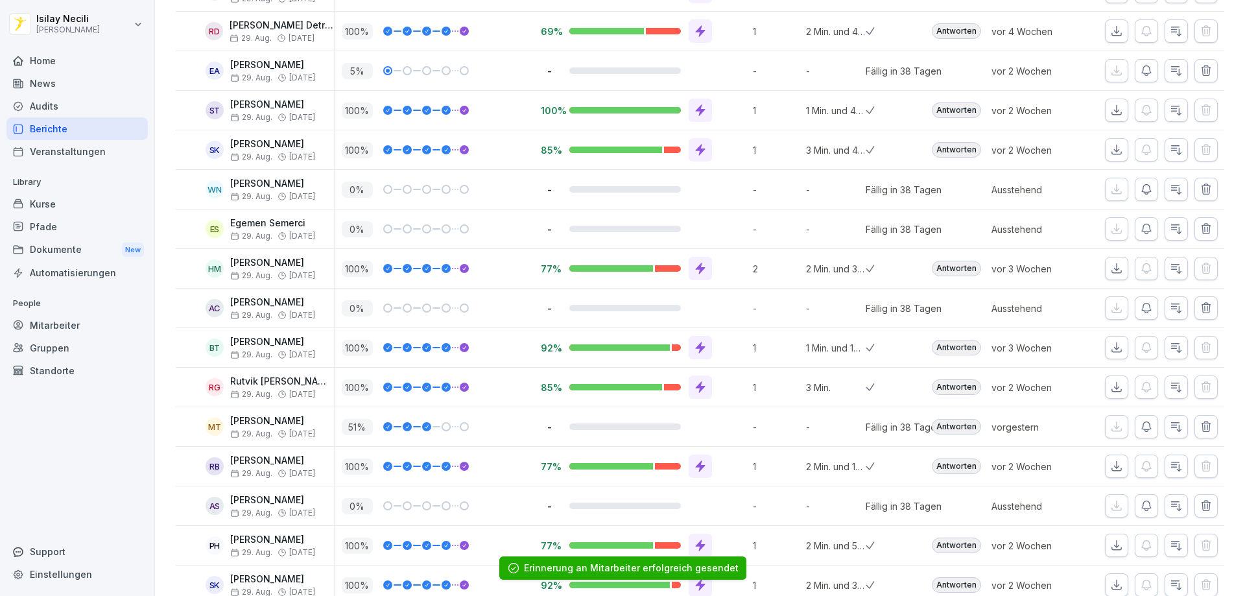
scroll to position [335, 0]
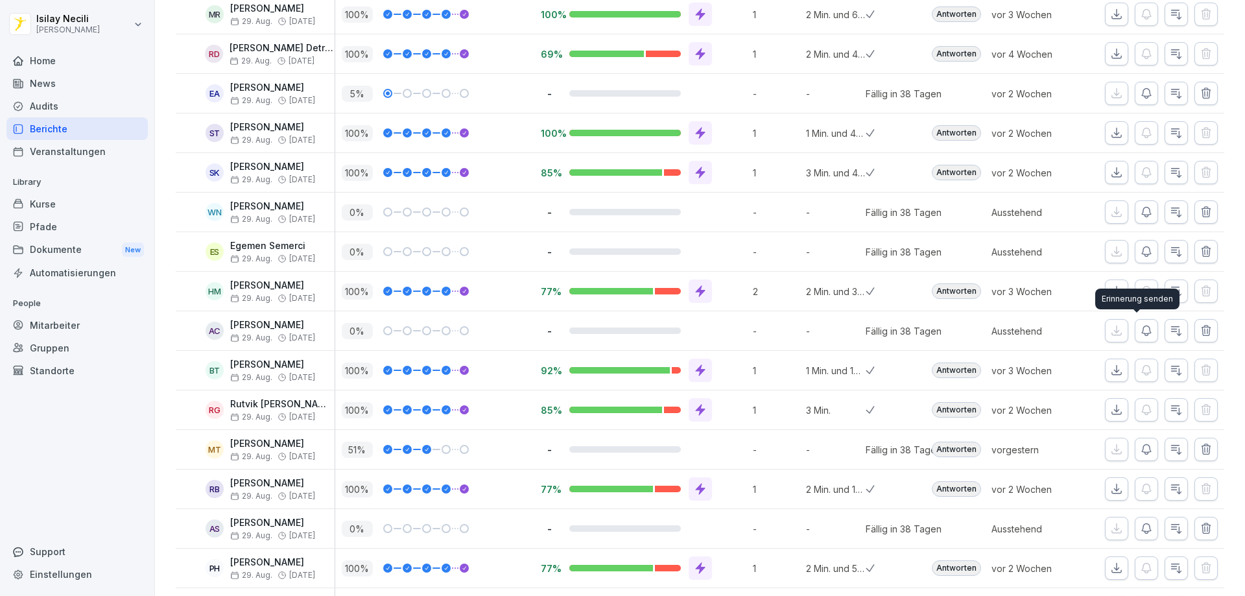
click at [1141, 327] on icon "button" at bounding box center [1146, 330] width 13 height 13
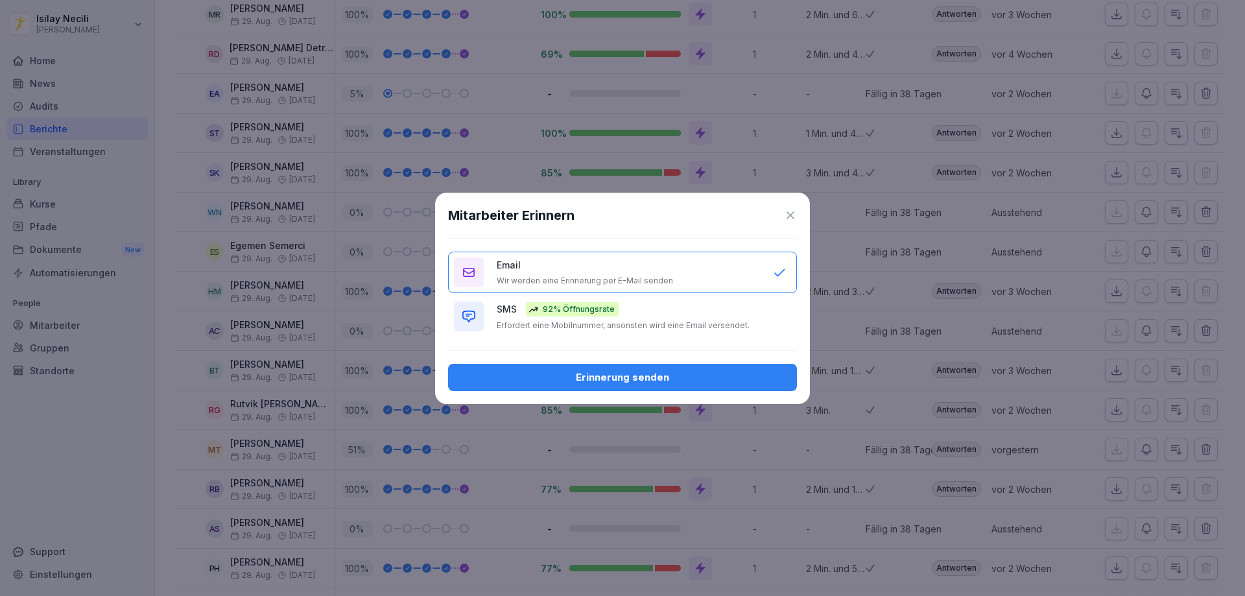
click at [577, 375] on div "Erinnerung senden" at bounding box center [622, 377] width 328 height 14
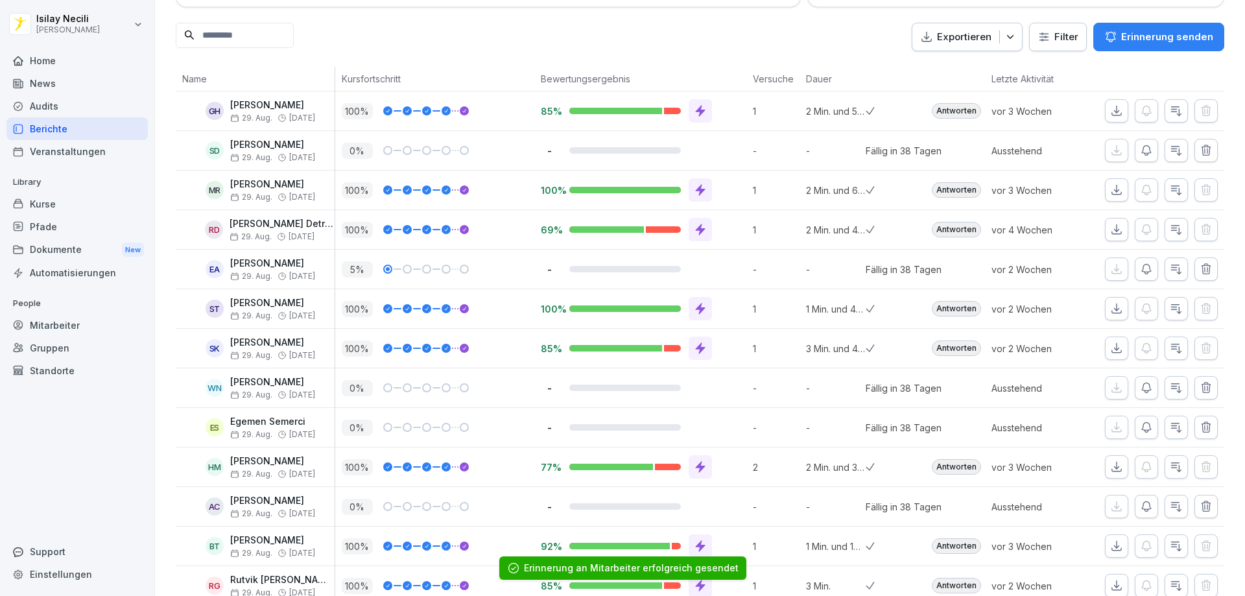
scroll to position [75, 0]
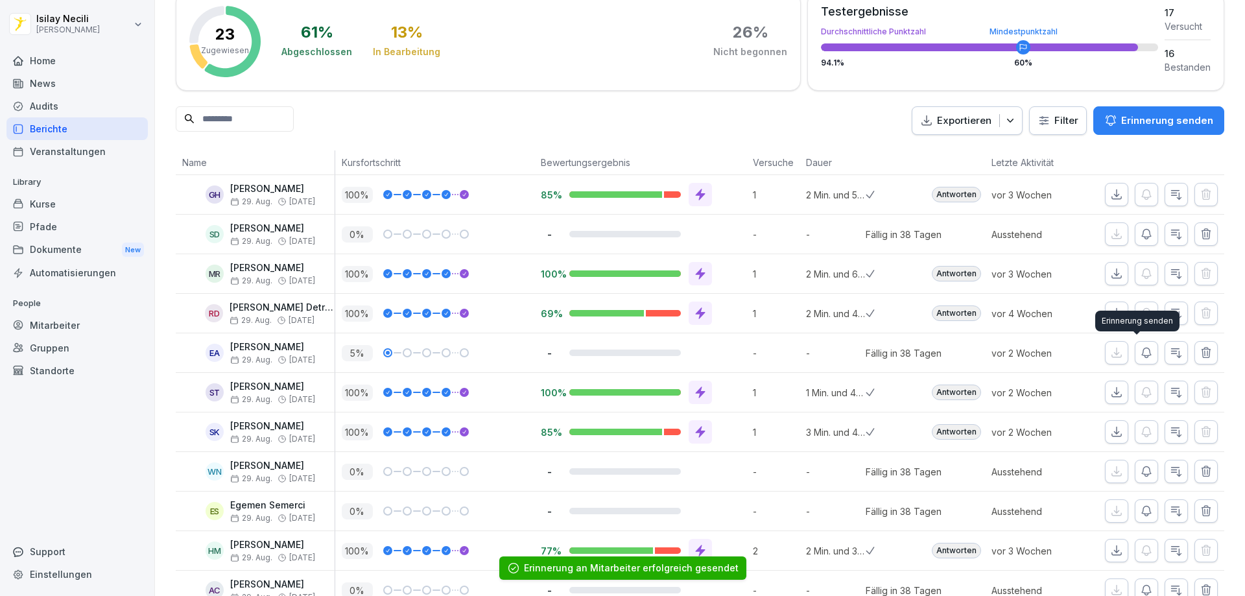
click at [1135, 350] on button "button" at bounding box center [1146, 352] width 23 height 23
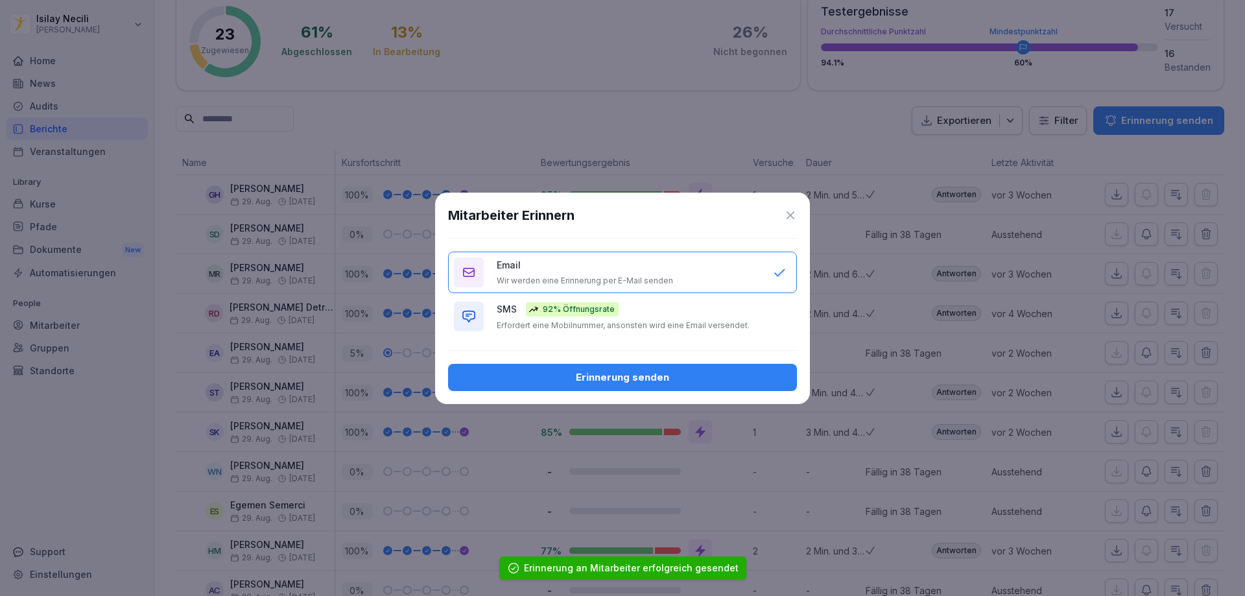
click at [674, 374] on div "Erinnerung senden" at bounding box center [622, 377] width 328 height 14
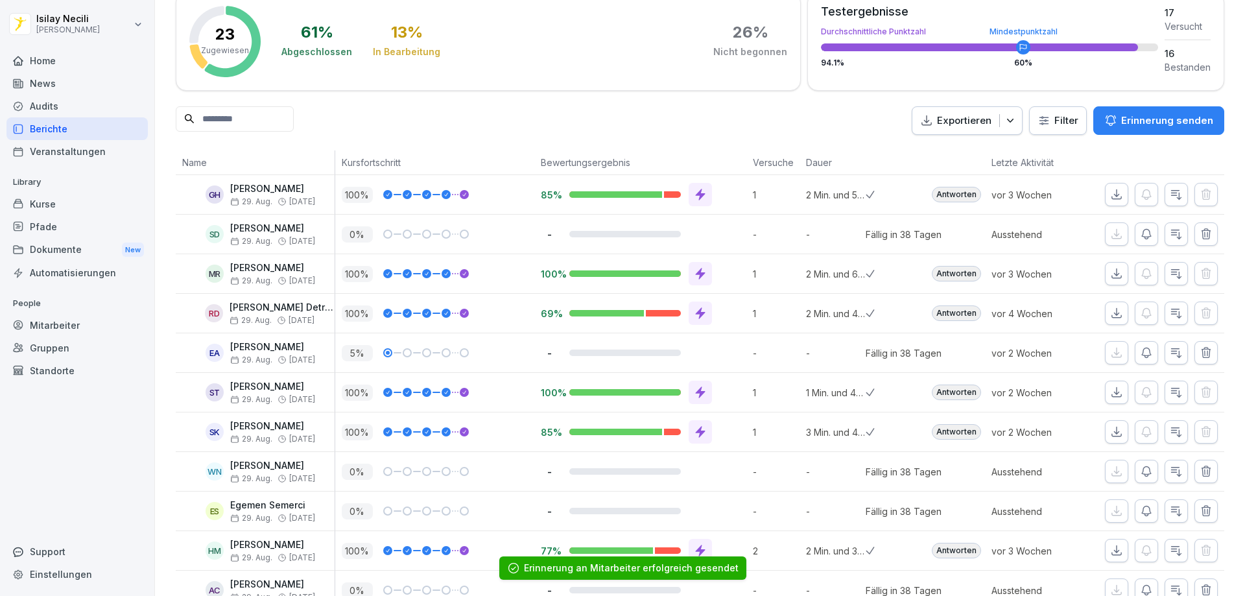
click at [1140, 232] on icon "button" at bounding box center [1146, 234] width 13 height 13
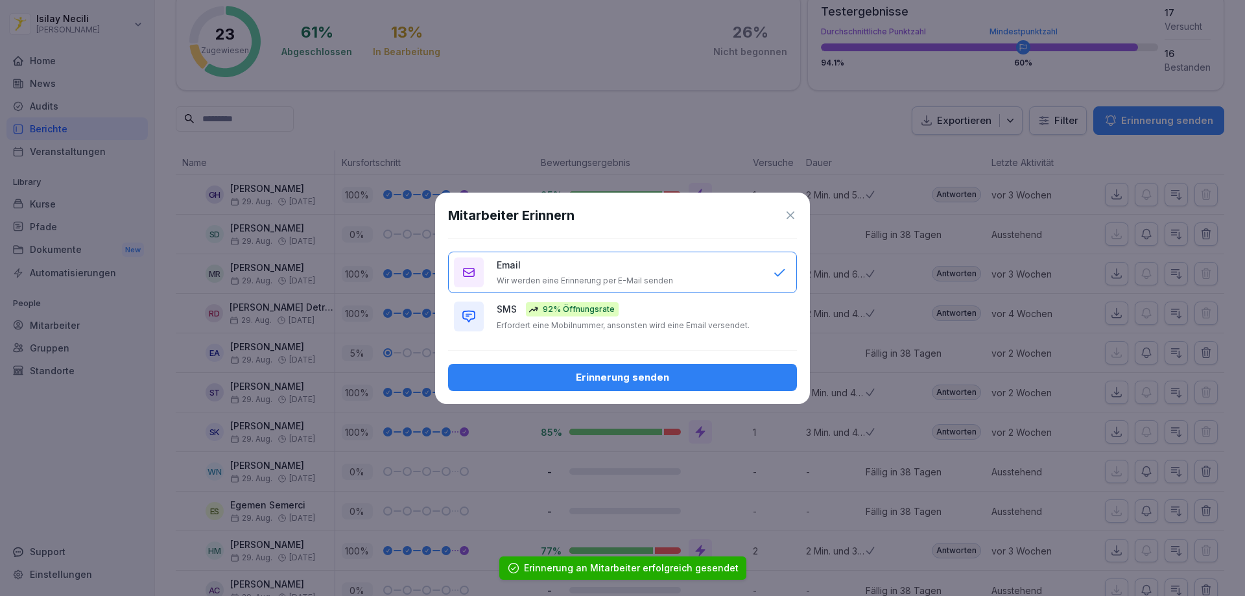
click at [680, 376] on div "Erinnerung senden" at bounding box center [622, 377] width 328 height 14
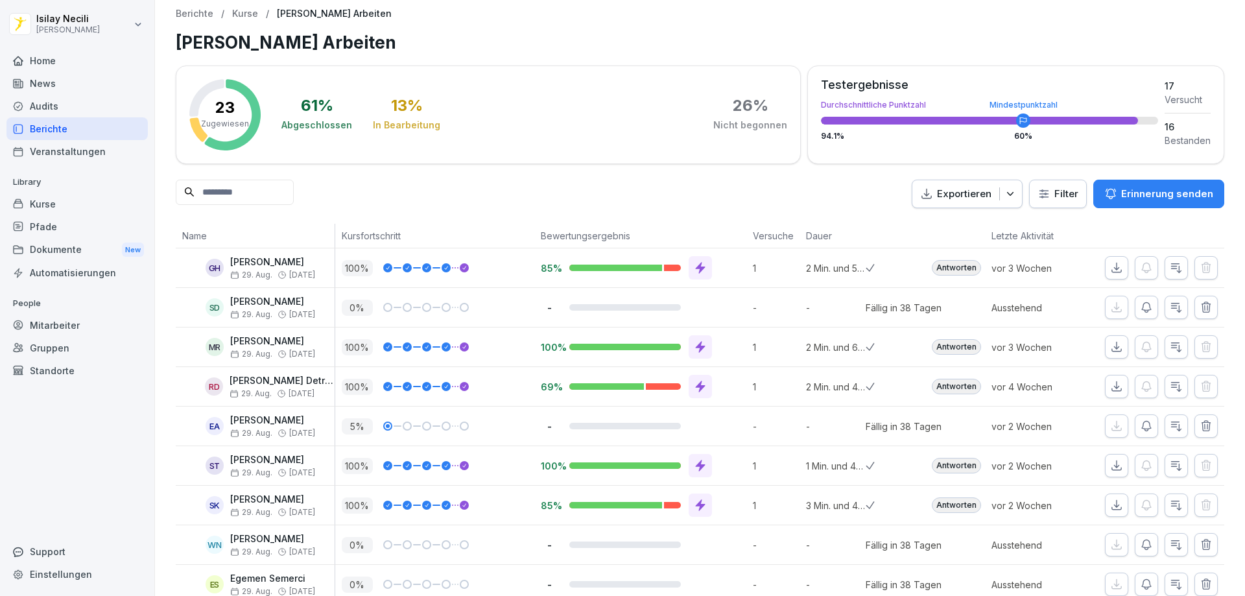
scroll to position [0, 0]
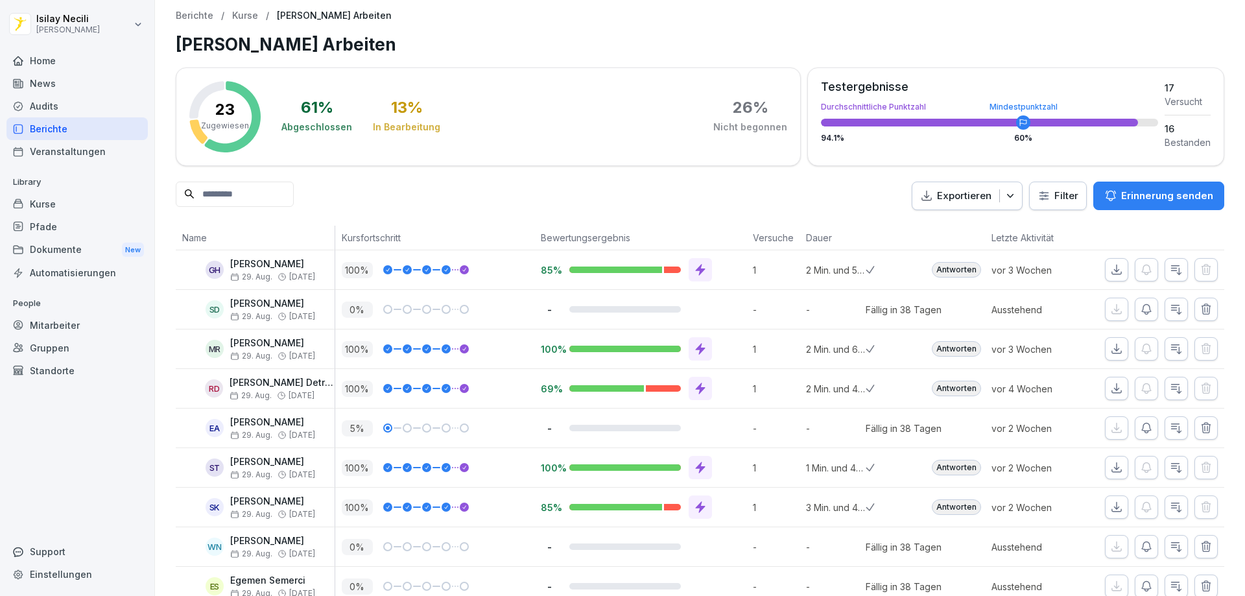
click at [56, 113] on div "Audits" at bounding box center [76, 106] width 141 height 23
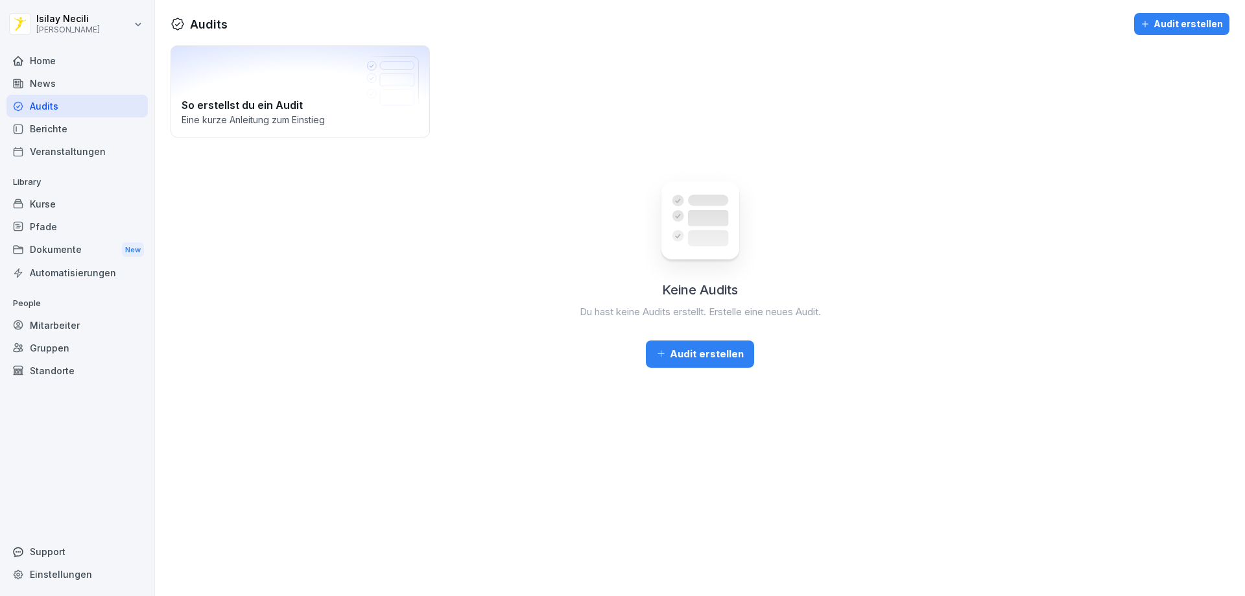
click at [28, 84] on div "News" at bounding box center [76, 83] width 141 height 23
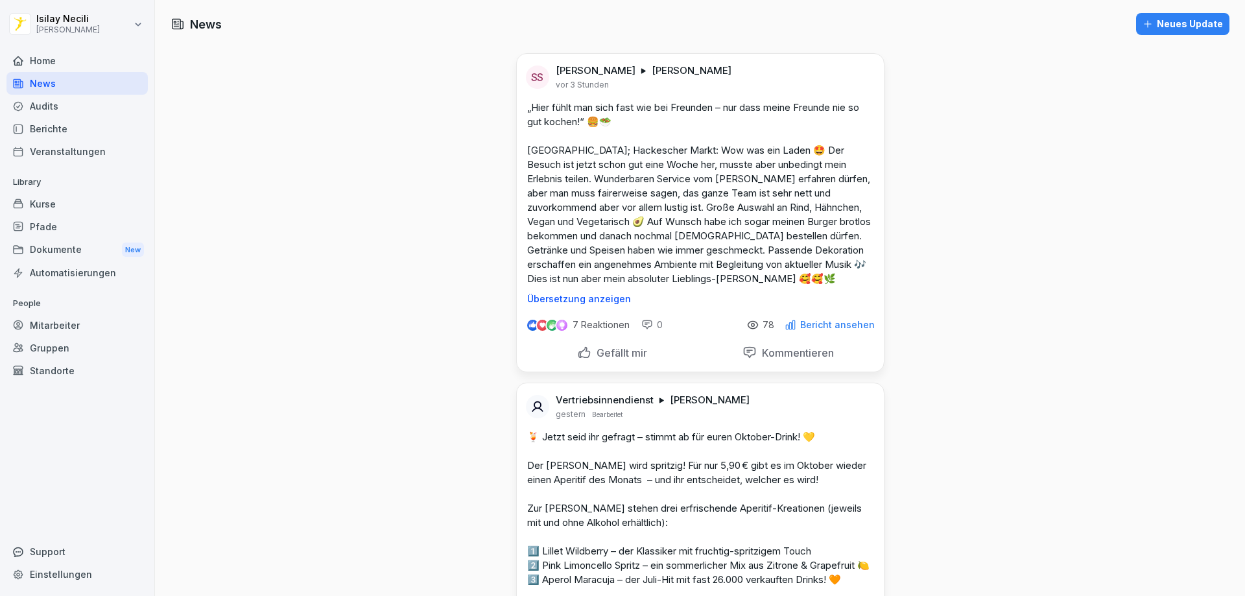
click at [49, 57] on div "Home" at bounding box center [76, 60] width 141 height 23
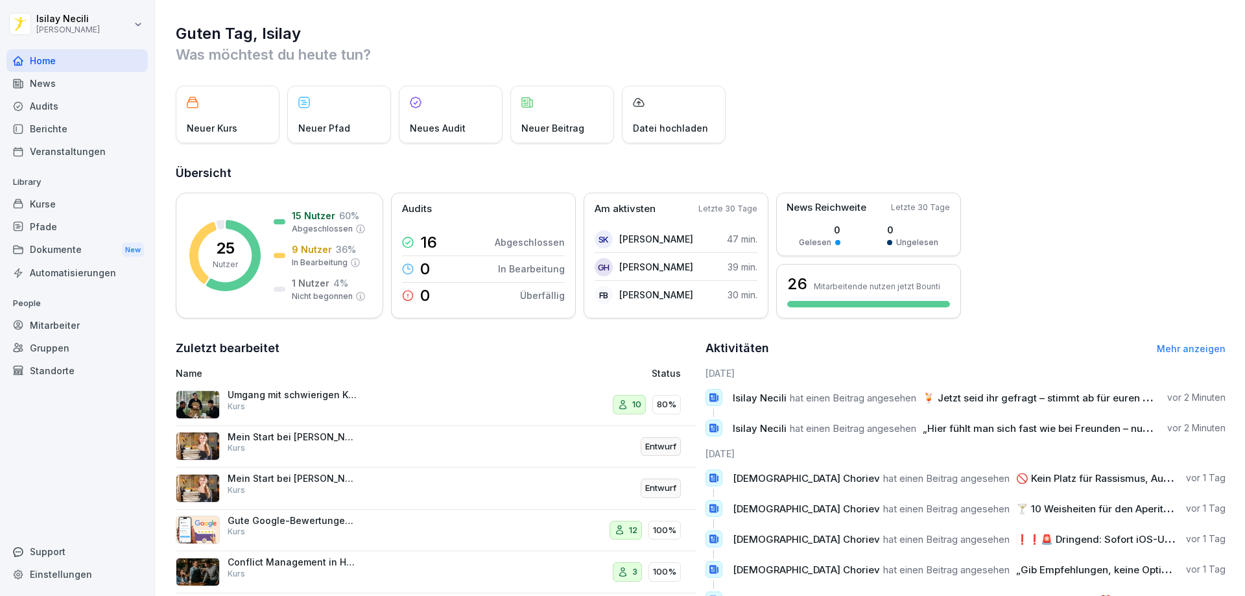
click at [53, 86] on div "News" at bounding box center [76, 83] width 141 height 23
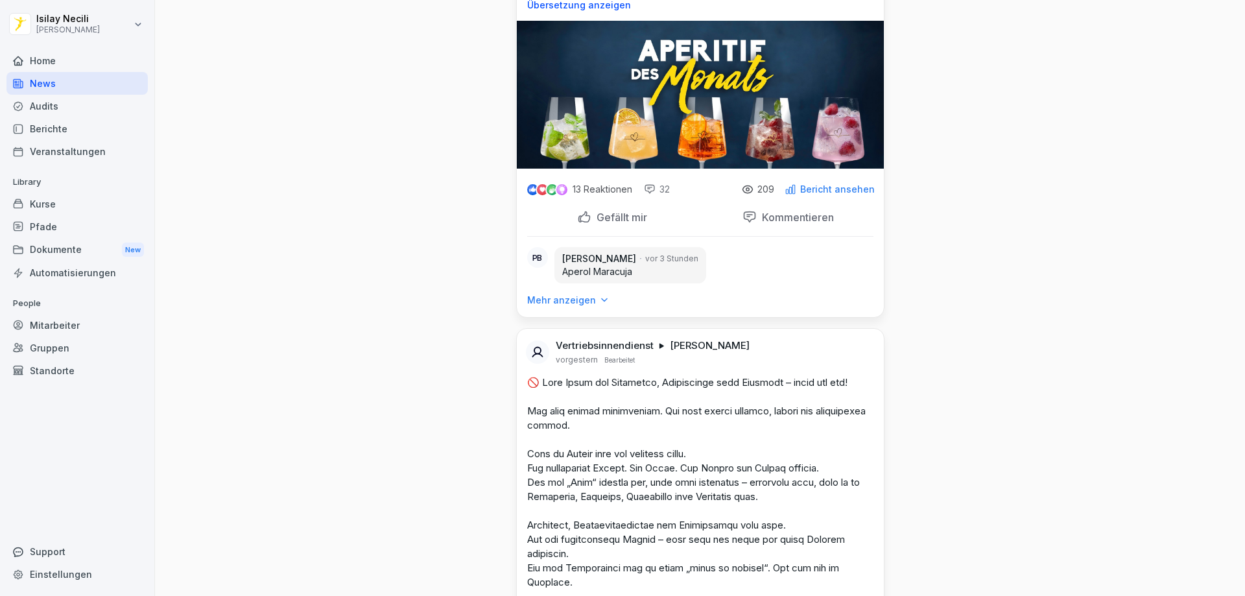
scroll to position [713, 0]
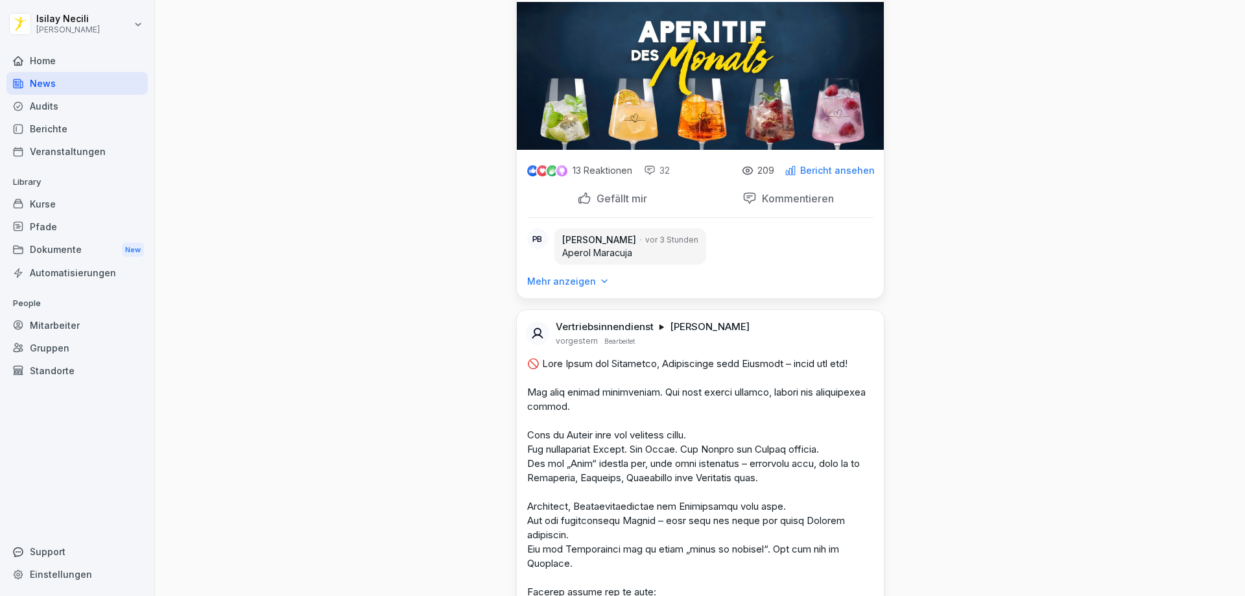
click at [558, 288] on p "Mehr anzeigen" at bounding box center [561, 281] width 69 height 13
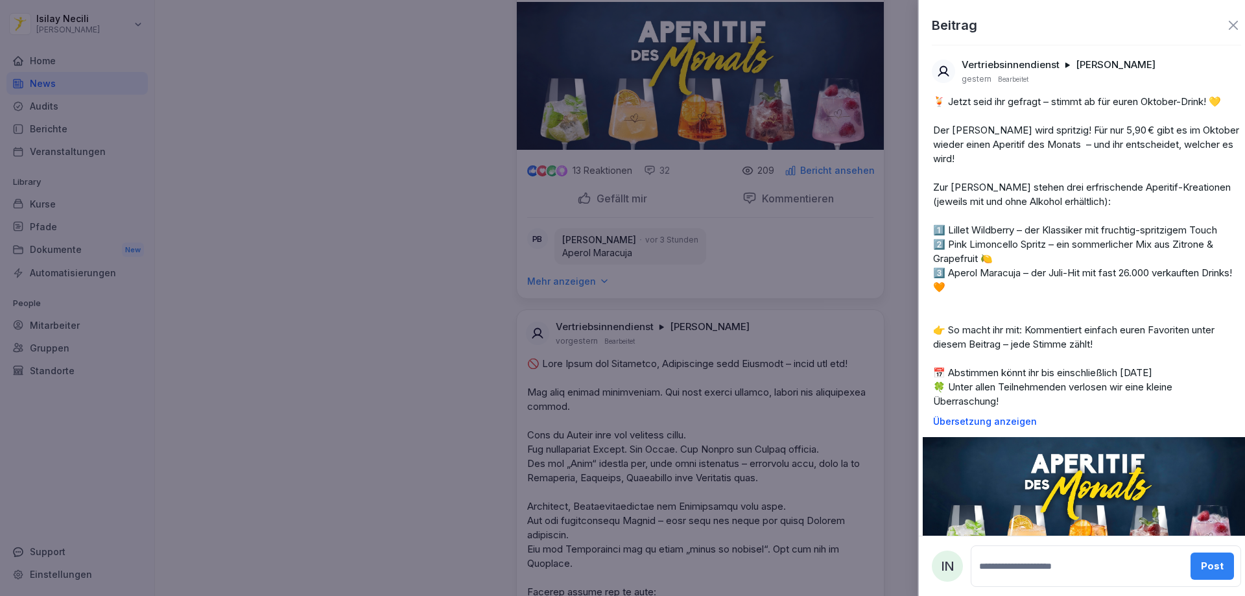
click at [434, 351] on div at bounding box center [622, 298] width 1245 height 596
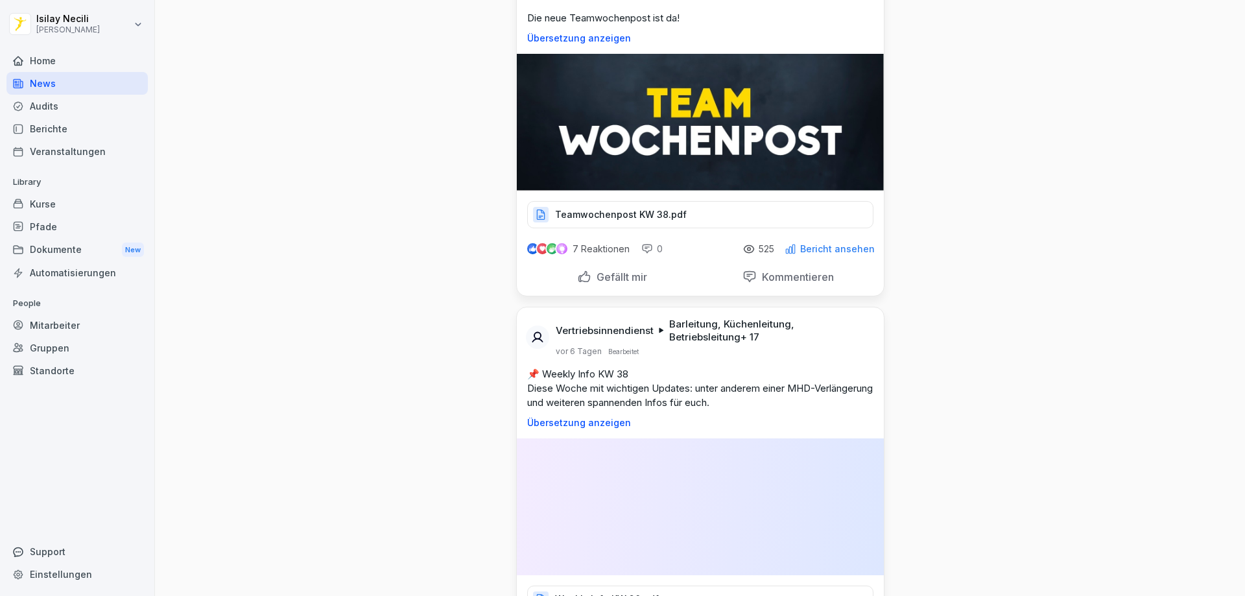
scroll to position [4604, 0]
